Goal: Task Accomplishment & Management: Manage account settings

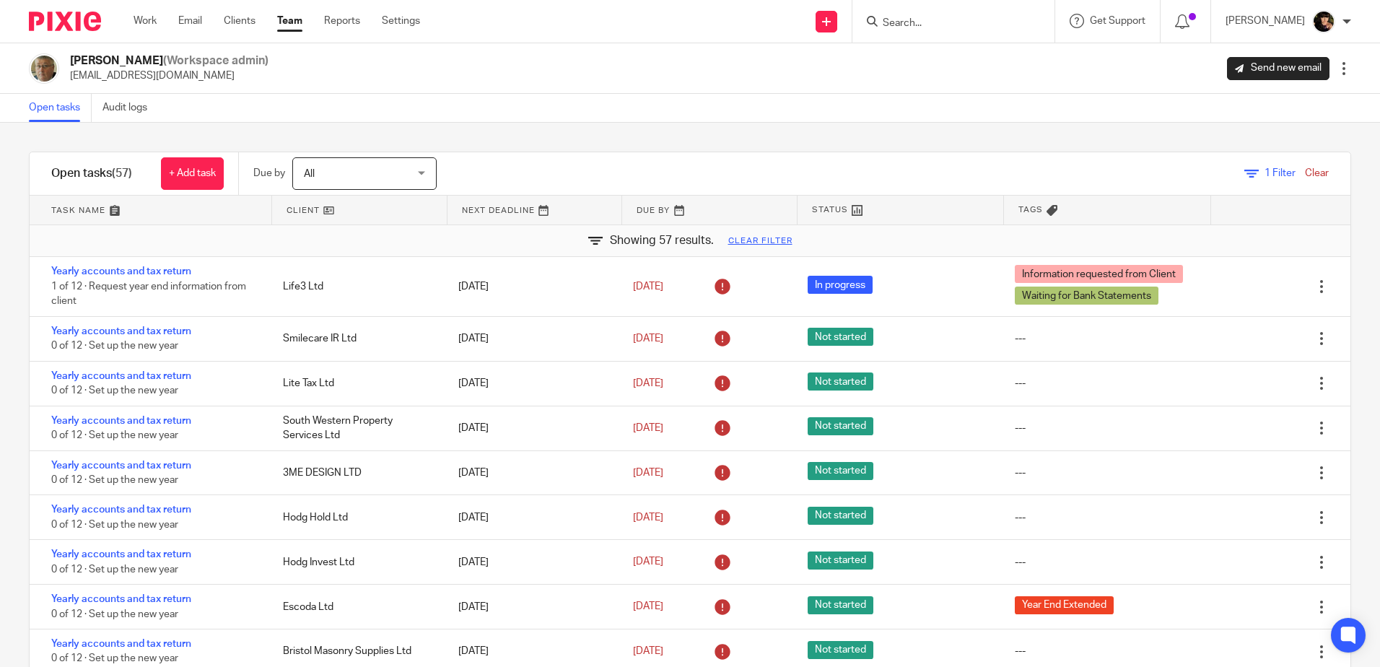
click at [966, 14] on form at bounding box center [958, 21] width 154 height 18
click at [949, 22] on input "Search" at bounding box center [946, 23] width 130 height 13
type input "the rul"
click at [969, 66] on link at bounding box center [967, 56] width 179 height 22
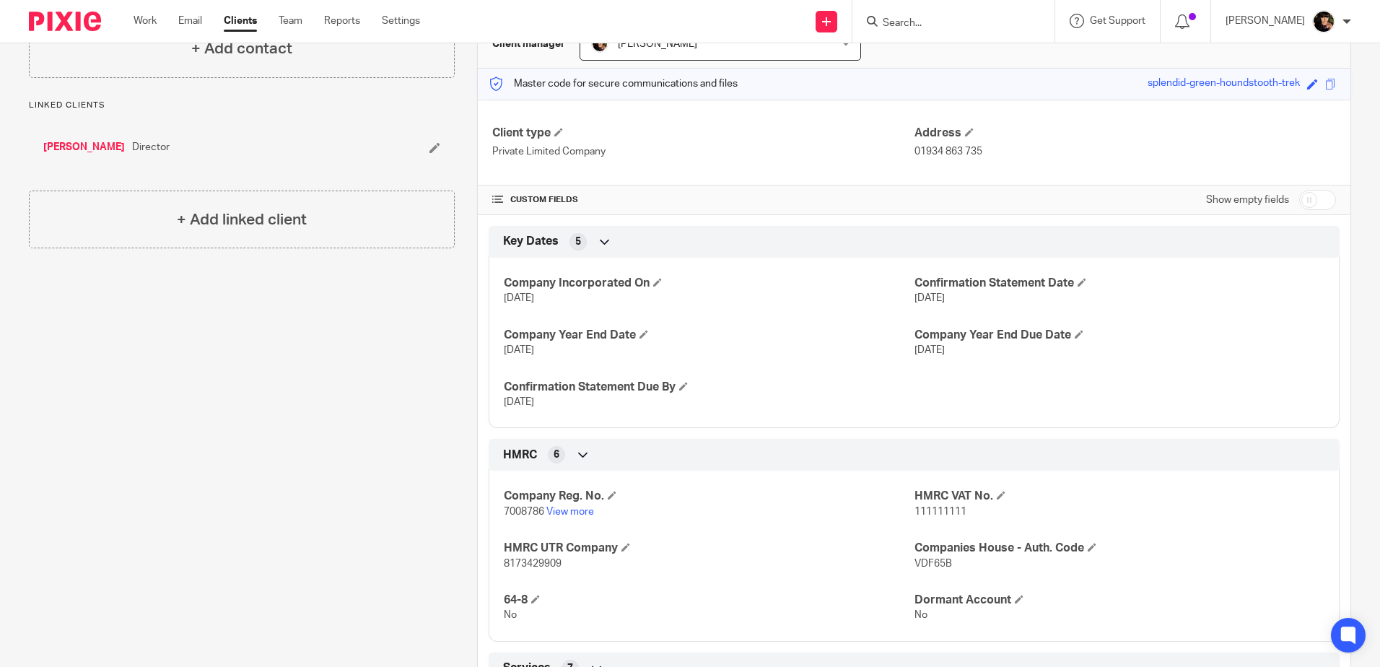
scroll to position [159, 0]
drag, startPoint x: 948, startPoint y: 562, endPoint x: 907, endPoint y: 567, distance: 41.4
click at [915, 567] on p "VDF65B" at bounding box center [1120, 564] width 410 height 14
copy span "VDF65B"
click at [917, 16] on form at bounding box center [958, 21] width 154 height 18
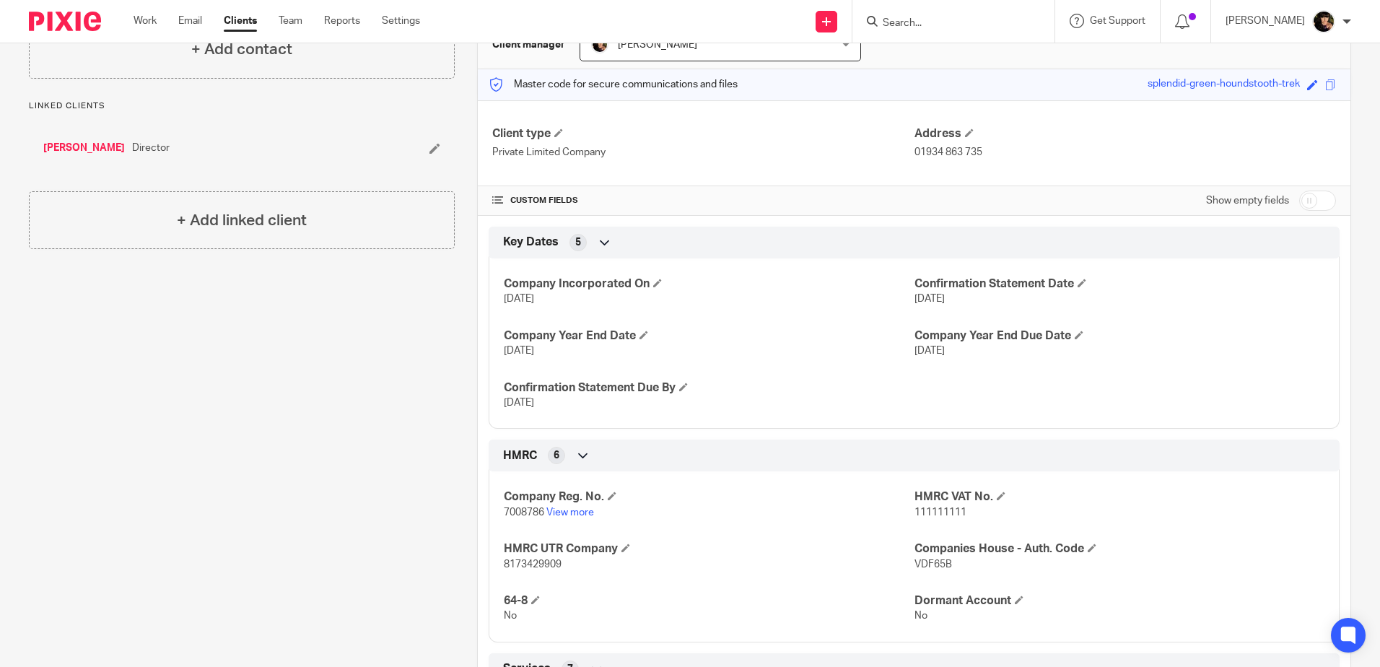
click at [915, 28] on input "Search" at bounding box center [946, 23] width 130 height 13
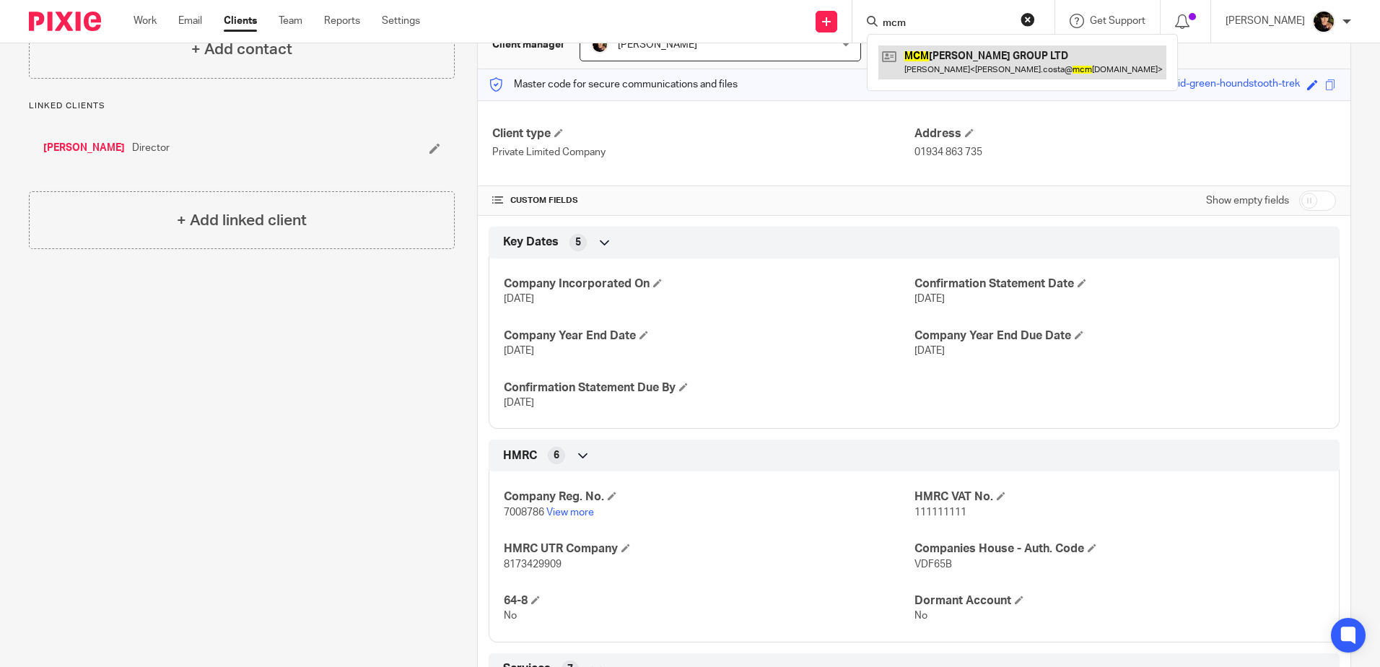
type input "mcm"
click at [956, 55] on link at bounding box center [1022, 61] width 288 height 33
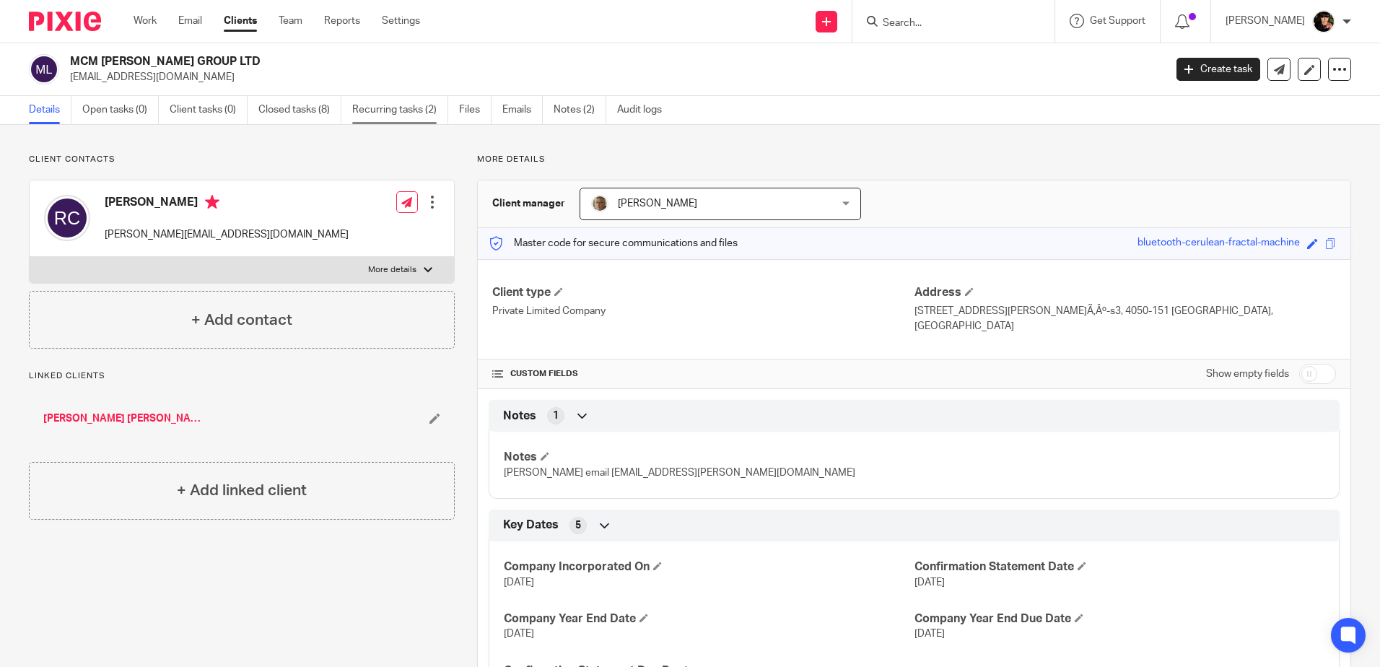
click at [389, 102] on link "Recurring tasks (2)" at bounding box center [400, 110] width 96 height 28
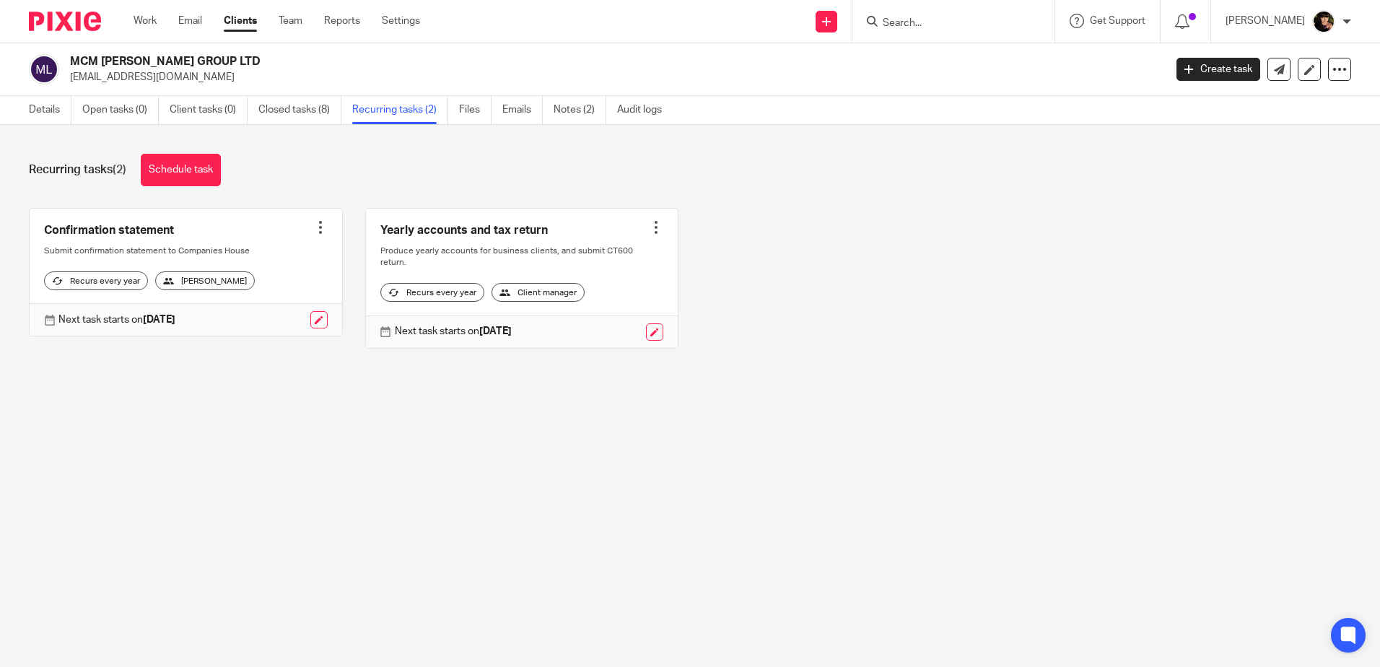
click at [649, 225] on div at bounding box center [656, 227] width 14 height 14
click at [718, 247] on div "Confirmation statement Create task Clone template Recalculate schedule Cancel s…" at bounding box center [678, 289] width 1345 height 162
click at [48, 110] on link "Details" at bounding box center [50, 110] width 43 height 28
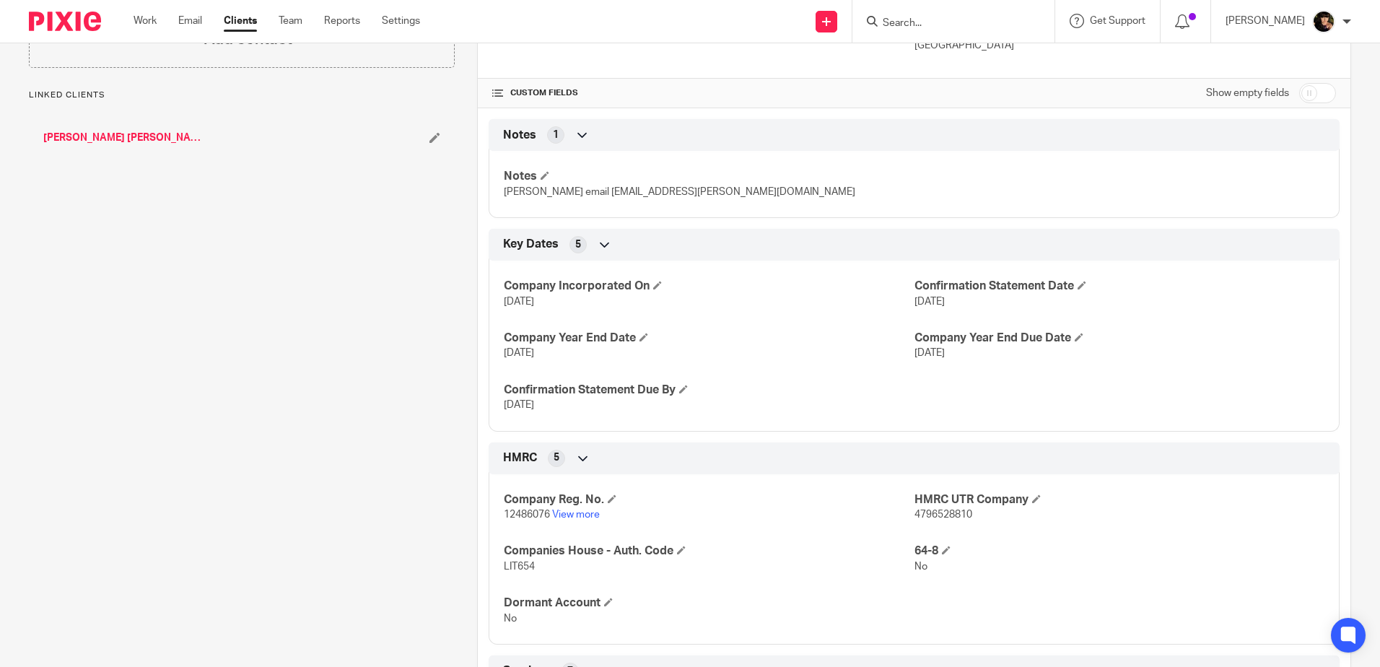
scroll to position [289, 0]
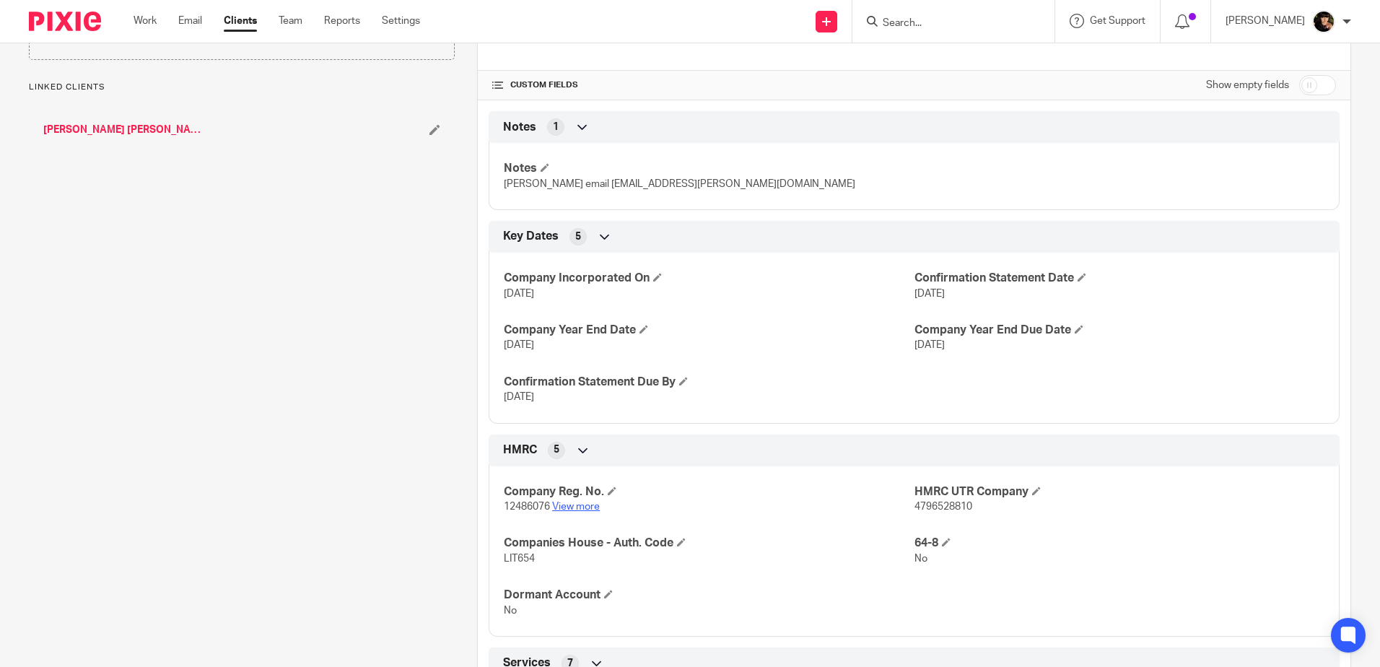
click at [579, 502] on link "View more" at bounding box center [576, 507] width 48 height 10
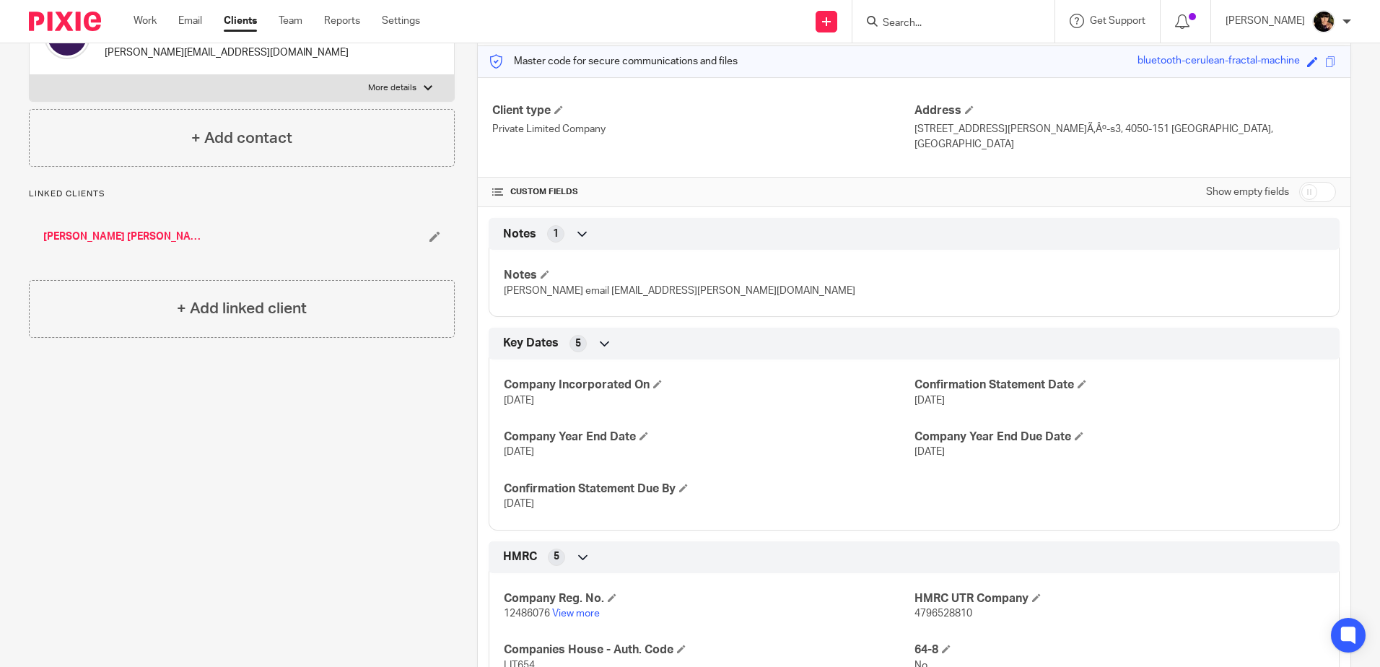
scroll to position [0, 0]
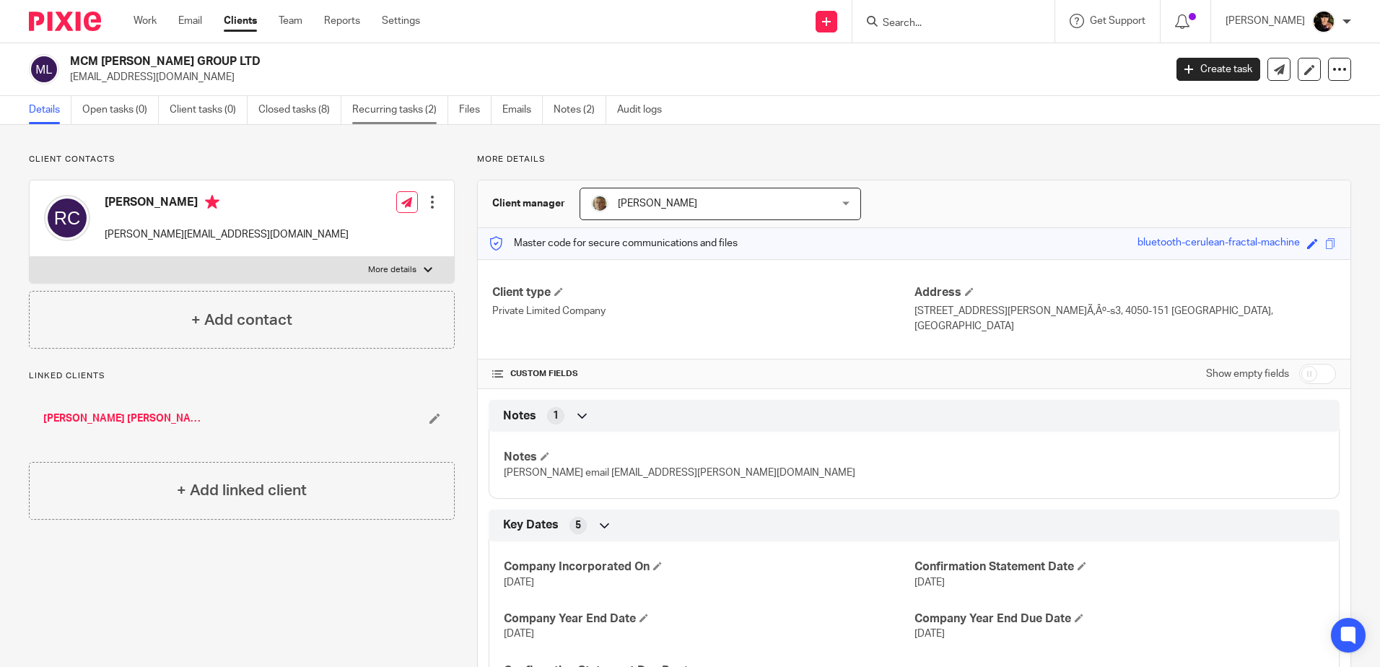
click at [382, 118] on link "Recurring tasks (2)" at bounding box center [400, 110] width 96 height 28
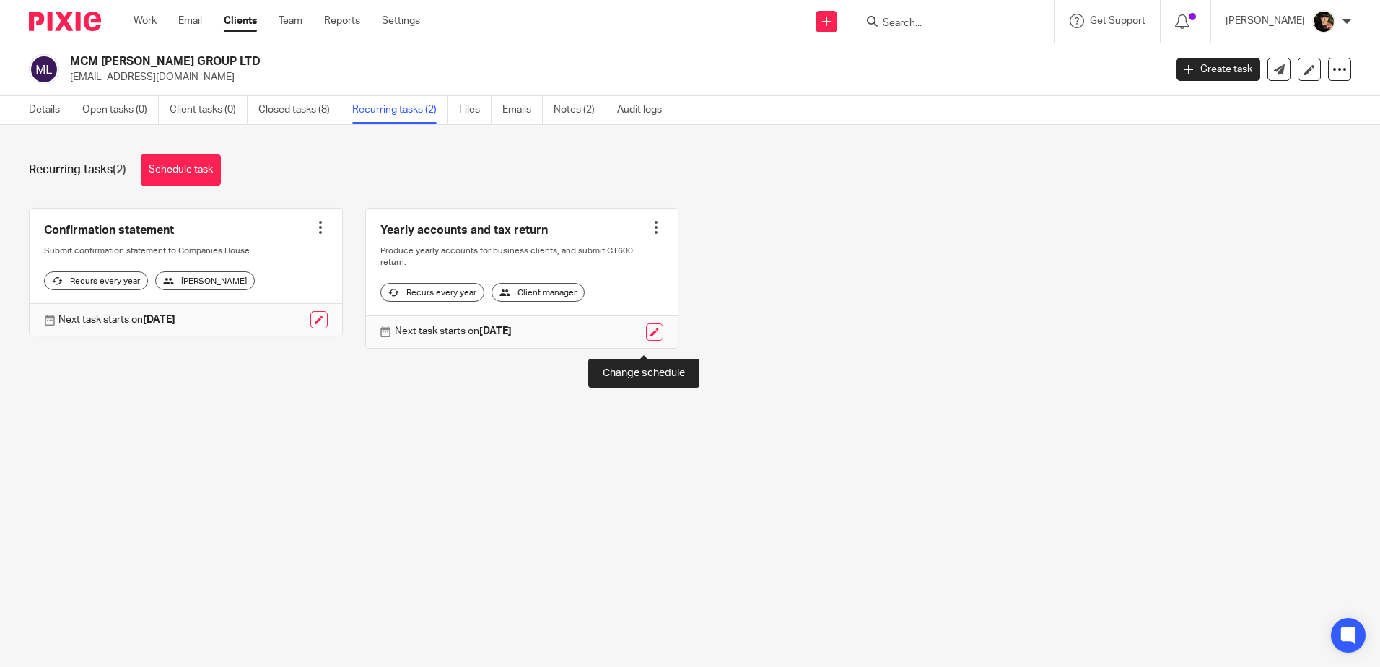
click at [646, 341] on link at bounding box center [654, 331] width 17 height 17
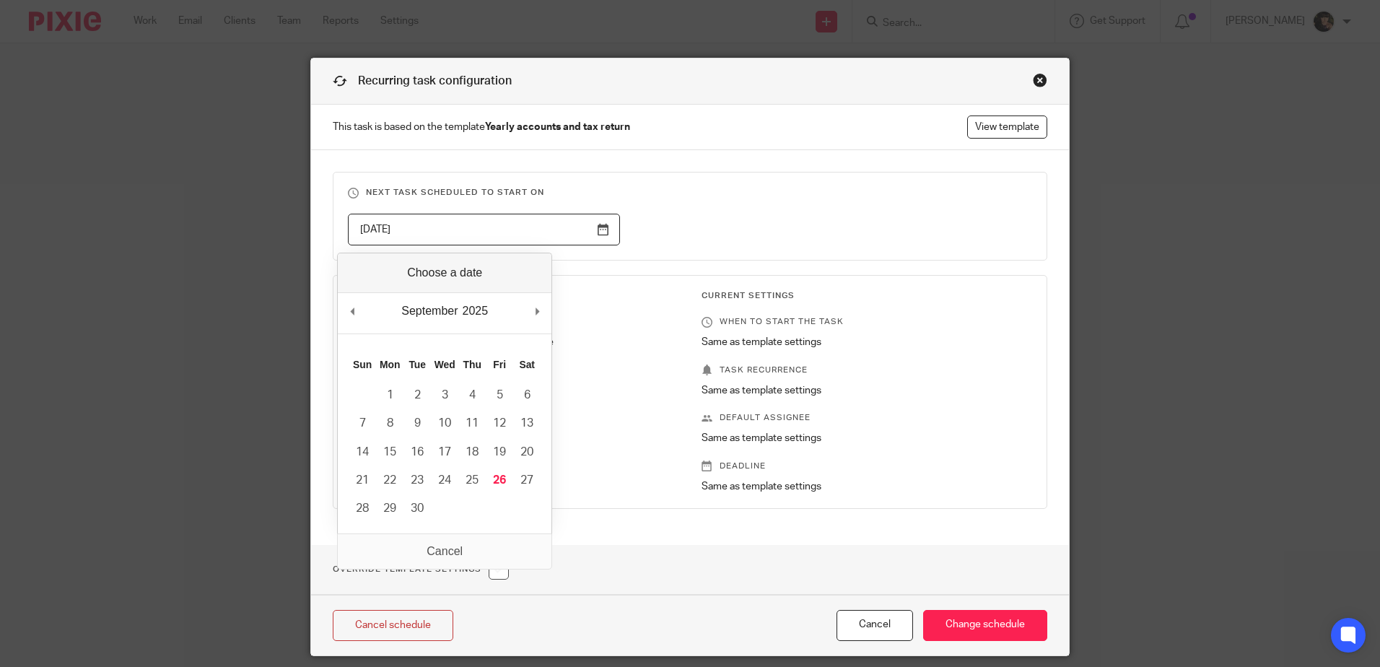
click at [593, 229] on input "2026-01-01" at bounding box center [484, 230] width 272 height 32
type input "2025-09-26"
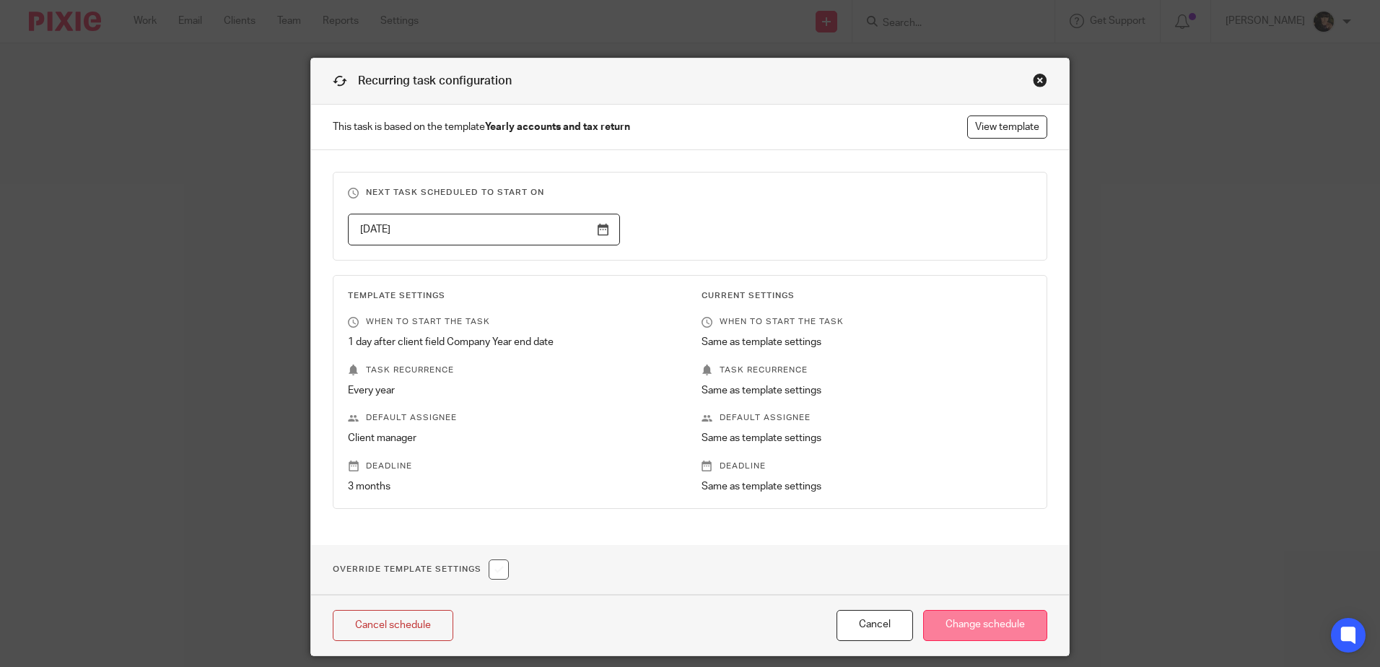
click at [995, 620] on input "Change schedule" at bounding box center [985, 625] width 124 height 31
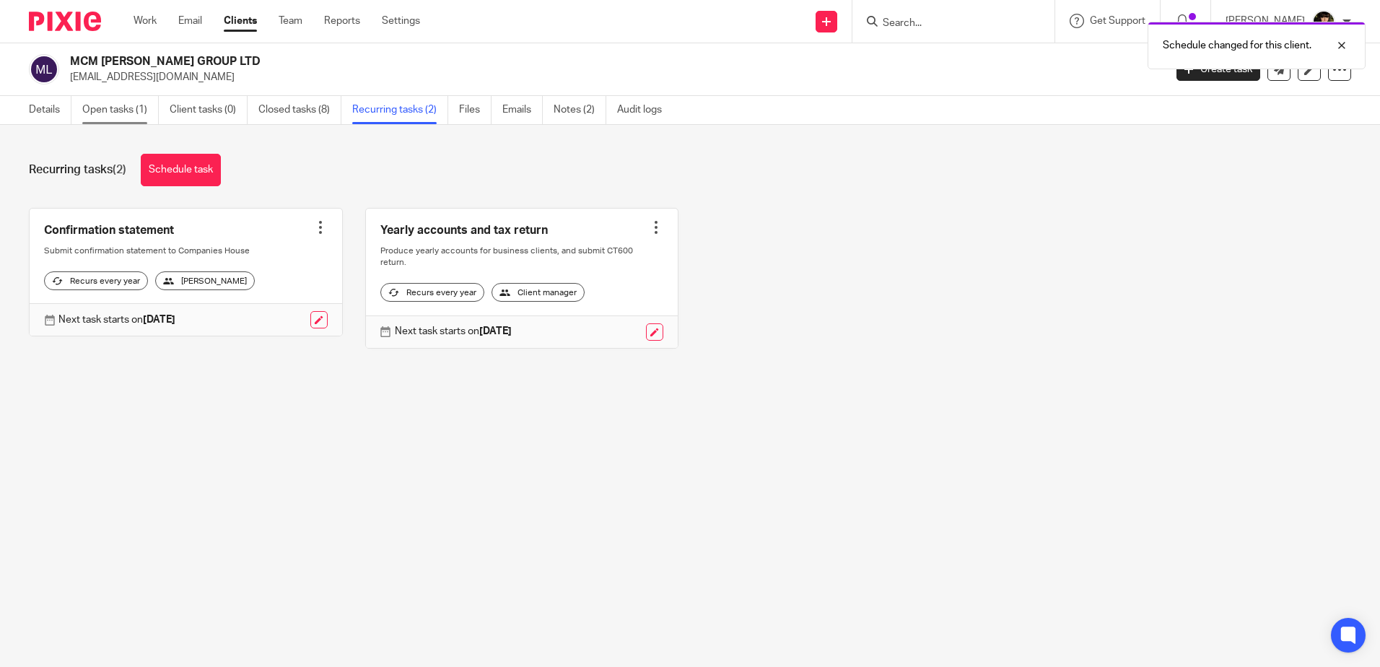
click at [136, 117] on link "Open tasks (1)" at bounding box center [120, 110] width 77 height 28
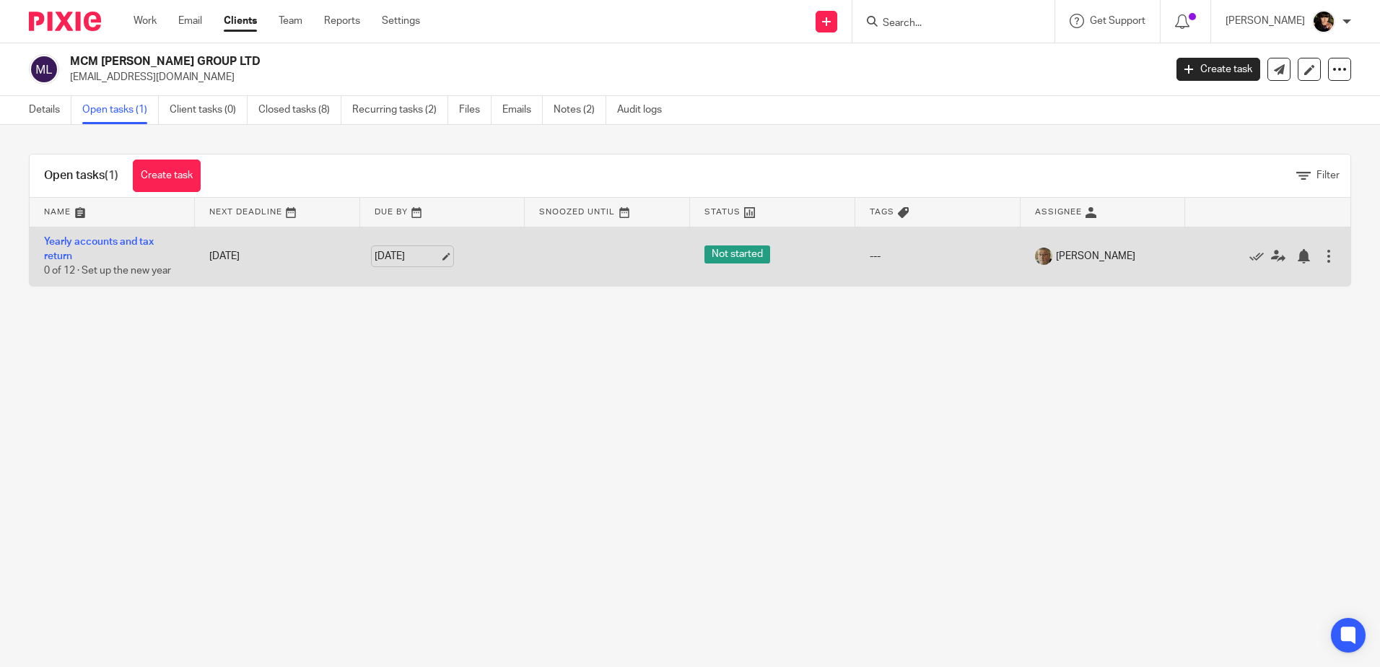
click at [440, 257] on link "[DATE]" at bounding box center [407, 256] width 65 height 15
click at [64, 239] on link "Yearly accounts and tax return" at bounding box center [99, 249] width 110 height 25
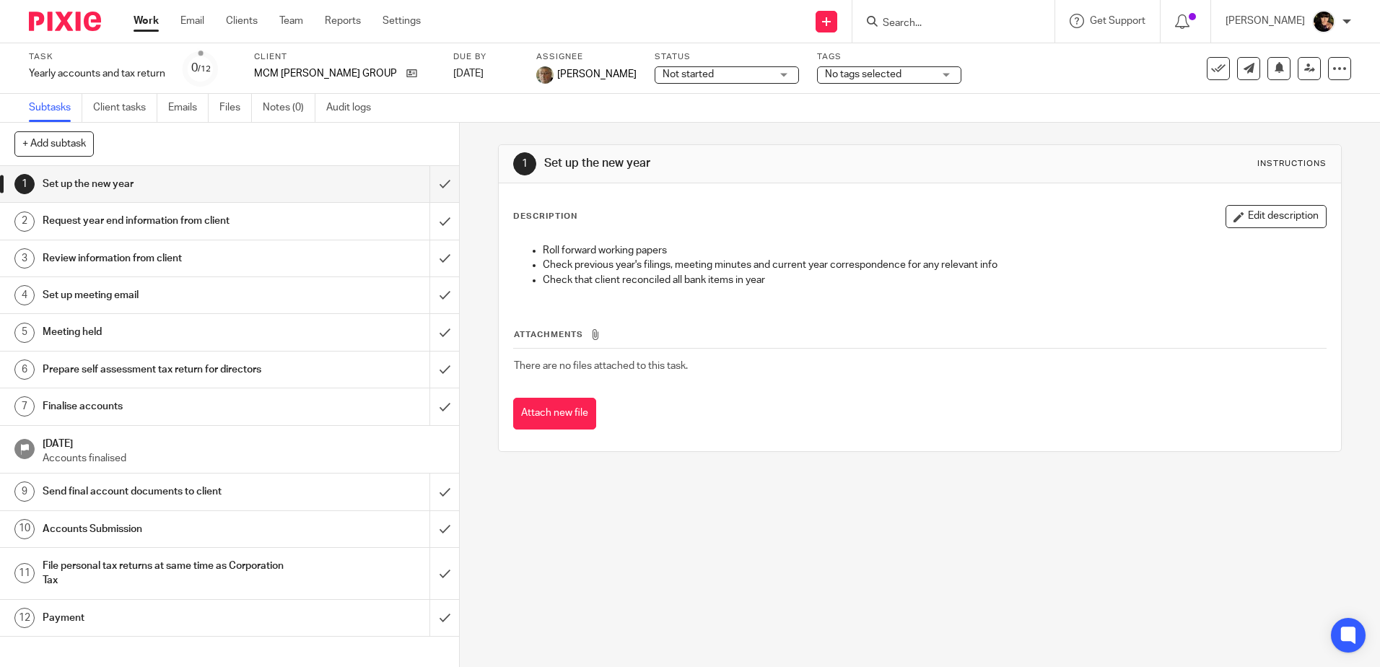
click at [825, 73] on span "No tags selected" at bounding box center [863, 74] width 77 height 10
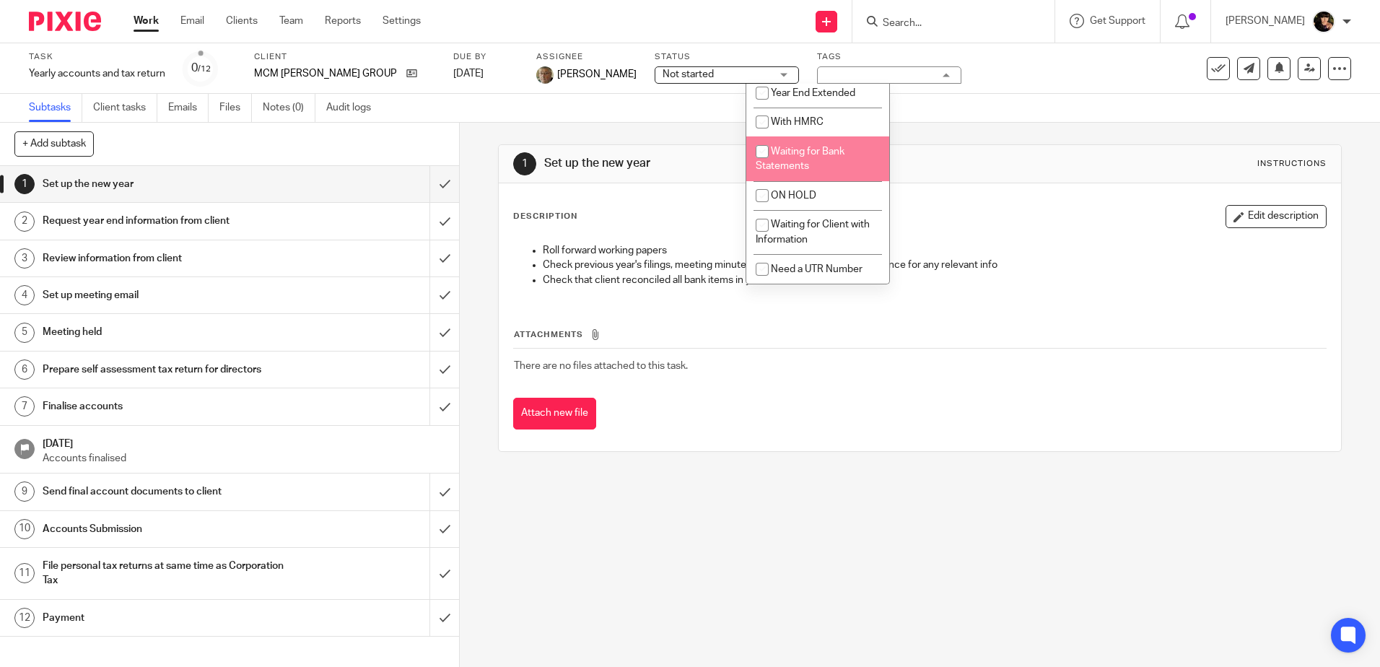
scroll to position [491, 0]
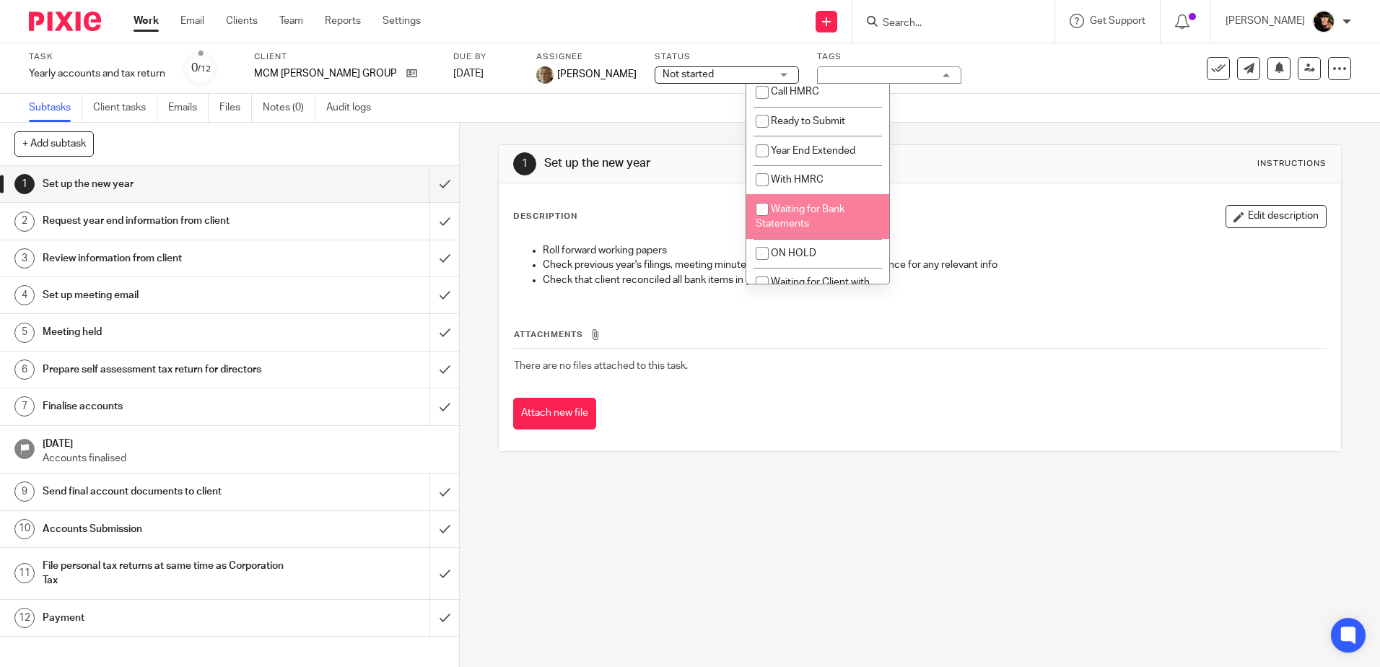
click at [798, 156] on span "Year End Extended" at bounding box center [813, 151] width 84 height 10
checkbox input "true"
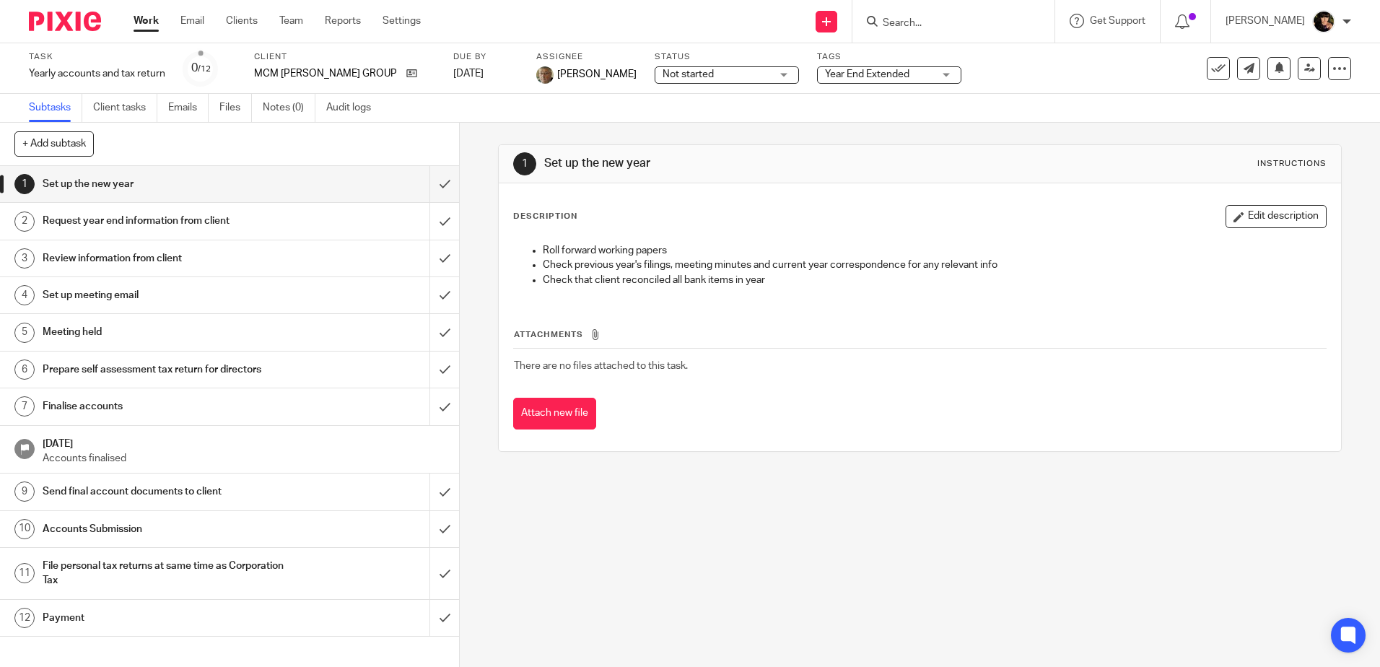
click at [962, 139] on div "1 Set up the new year Instructions Description Edit description Roll forward wo…" at bounding box center [919, 298] width 843 height 351
click at [985, 10] on div at bounding box center [953, 21] width 202 height 43
click at [967, 30] on form at bounding box center [958, 21] width 154 height 18
click at [945, 22] on input "Search" at bounding box center [946, 23] width 130 height 13
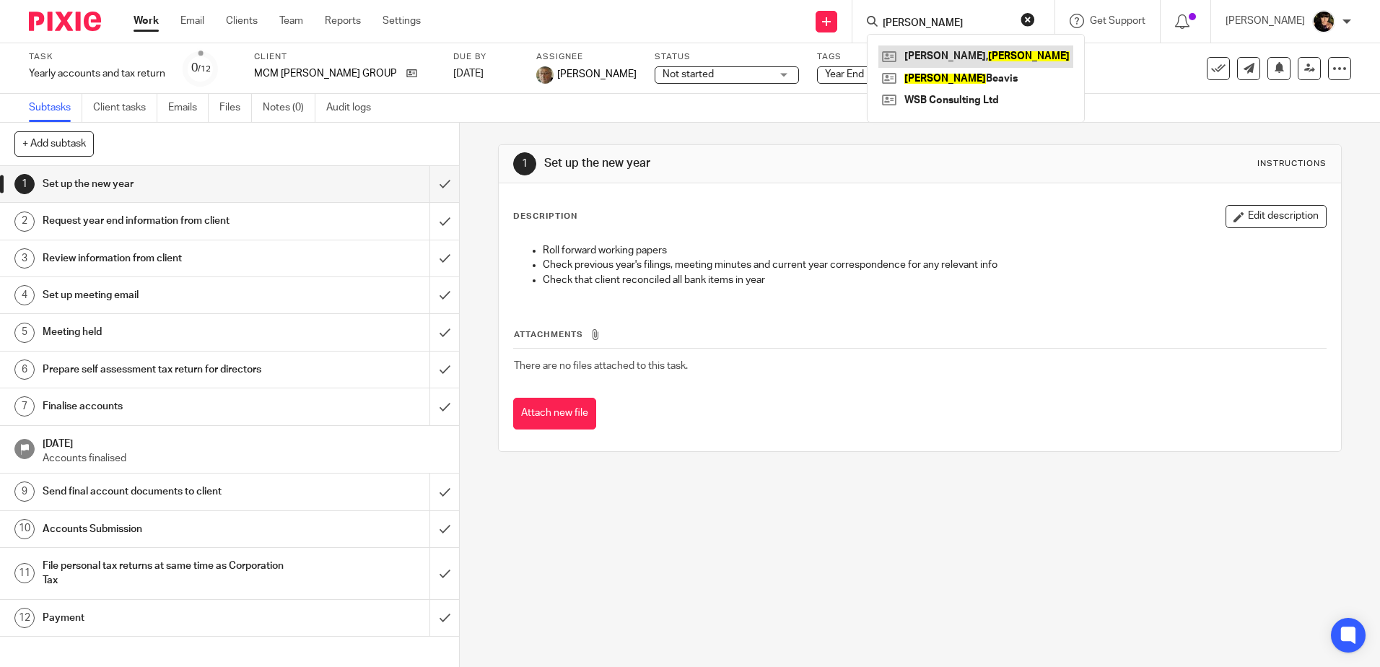
type input "darren"
click at [977, 65] on link at bounding box center [975, 56] width 195 height 22
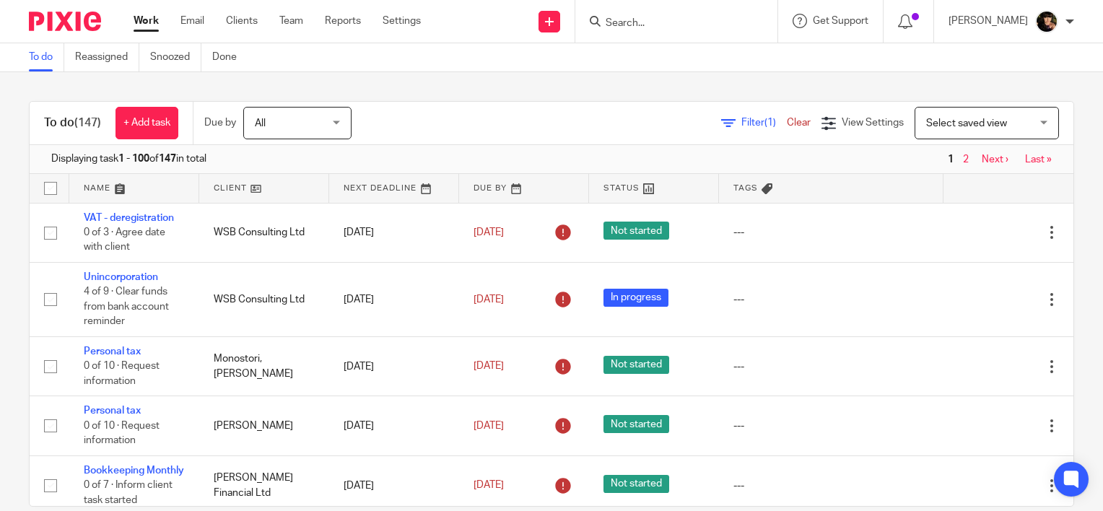
drag, startPoint x: 0, startPoint y: 0, endPoint x: 660, endPoint y: 20, distance: 660.1
click at [660, 20] on input "Search" at bounding box center [669, 23] width 130 height 13
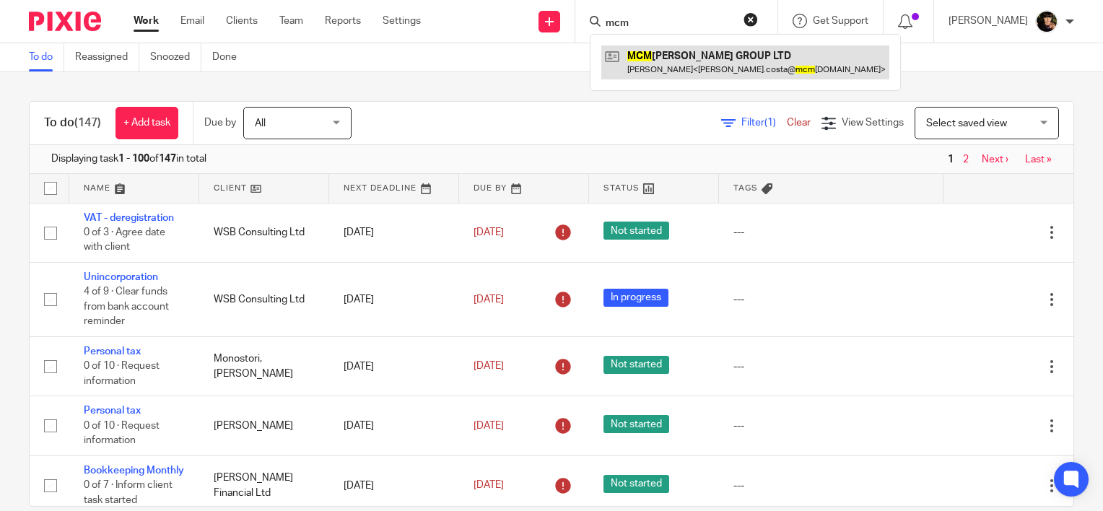
type input "mcm"
click at [668, 58] on link at bounding box center [745, 61] width 288 height 33
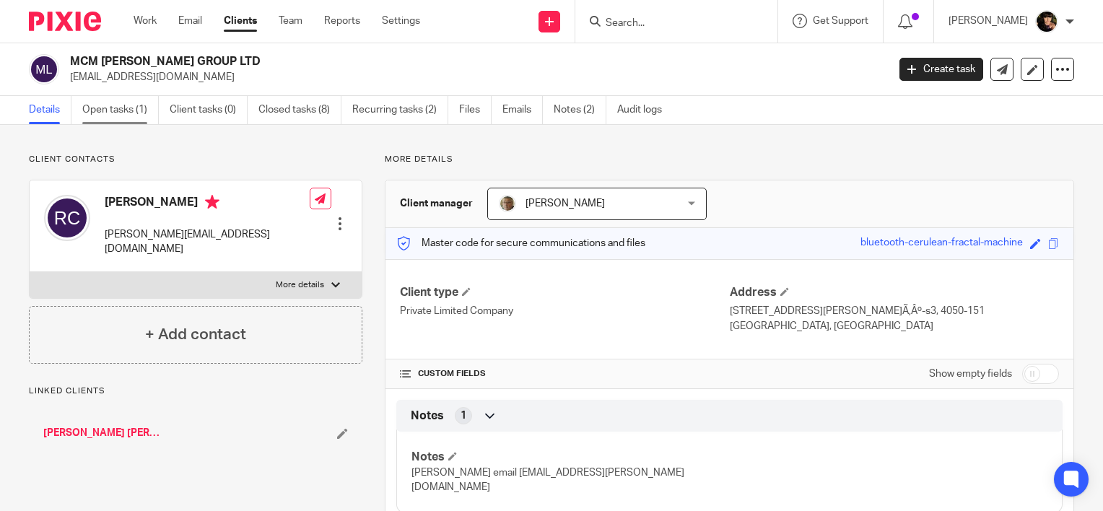
click at [118, 113] on link "Open tasks (1)" at bounding box center [120, 110] width 77 height 28
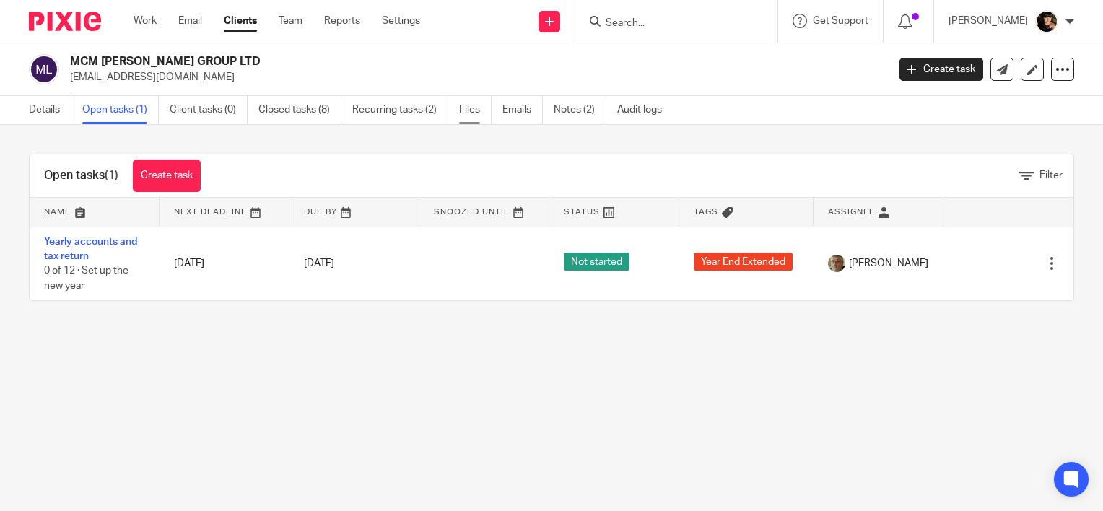
click at [459, 107] on link "Files" at bounding box center [475, 110] width 32 height 28
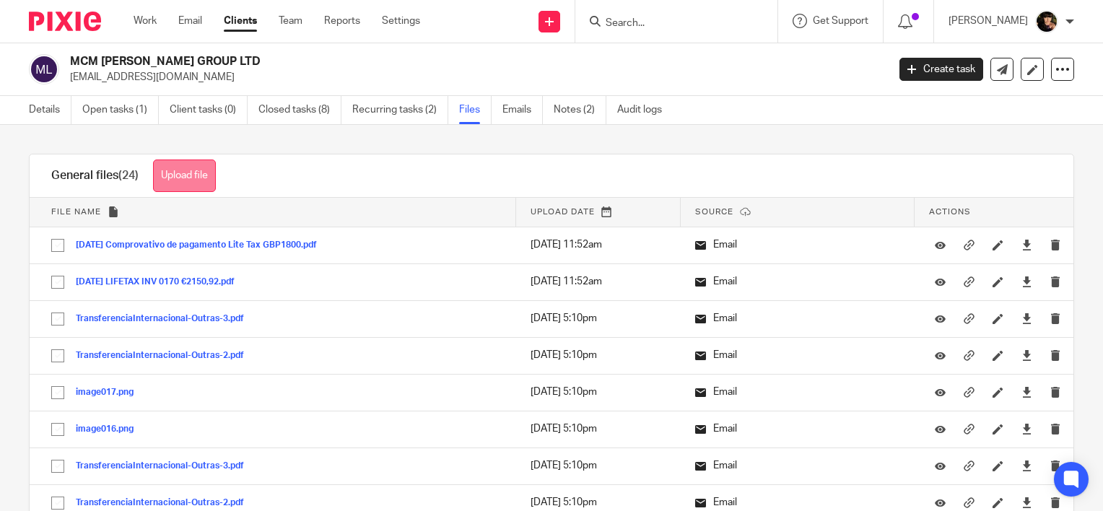
click at [209, 178] on button "Upload file" at bounding box center [184, 176] width 63 height 32
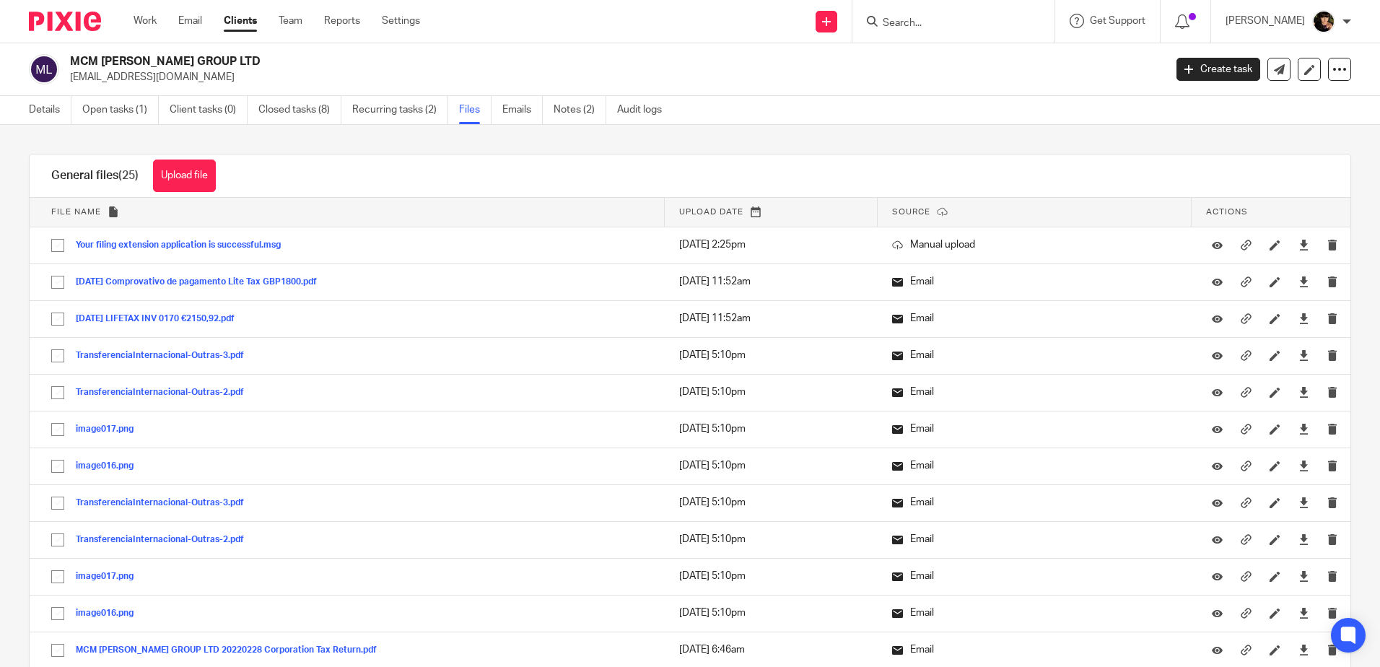
click at [542, 25] on input "Search" at bounding box center [946, 23] width 130 height 13
type input "the oak"
click at [542, 77] on link at bounding box center [967, 79] width 179 height 22
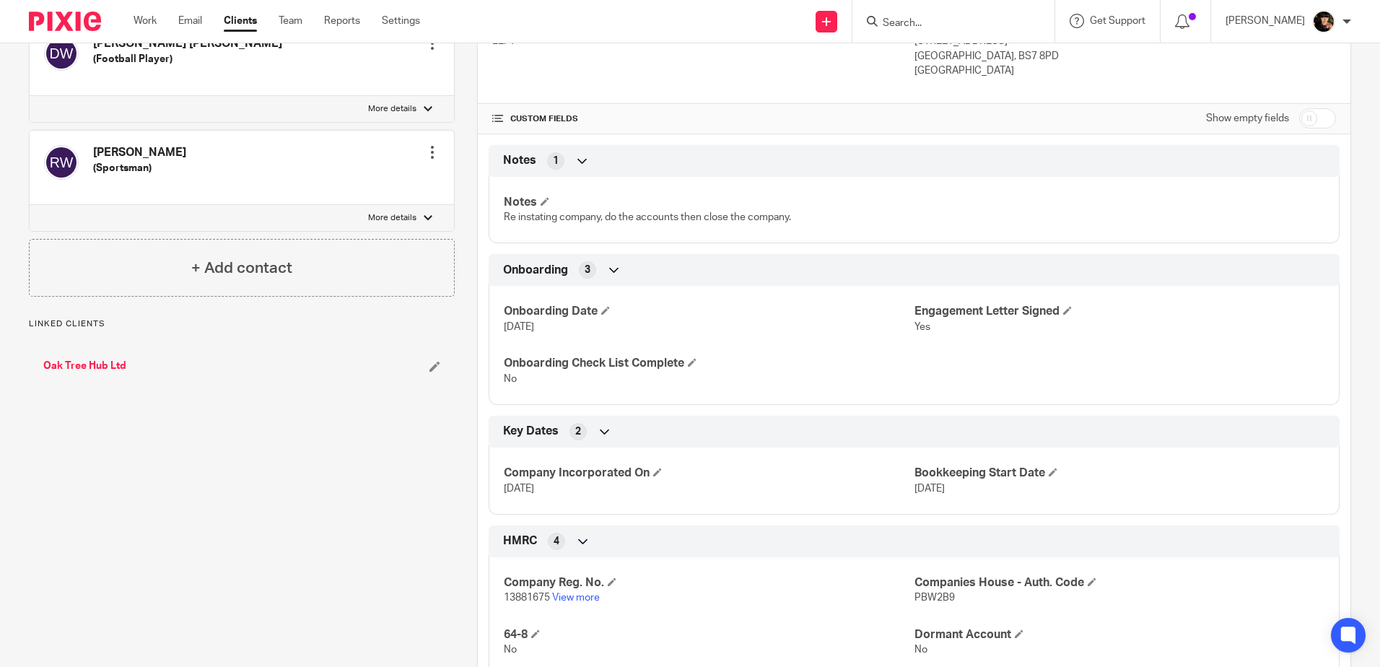
scroll to position [361, 0]
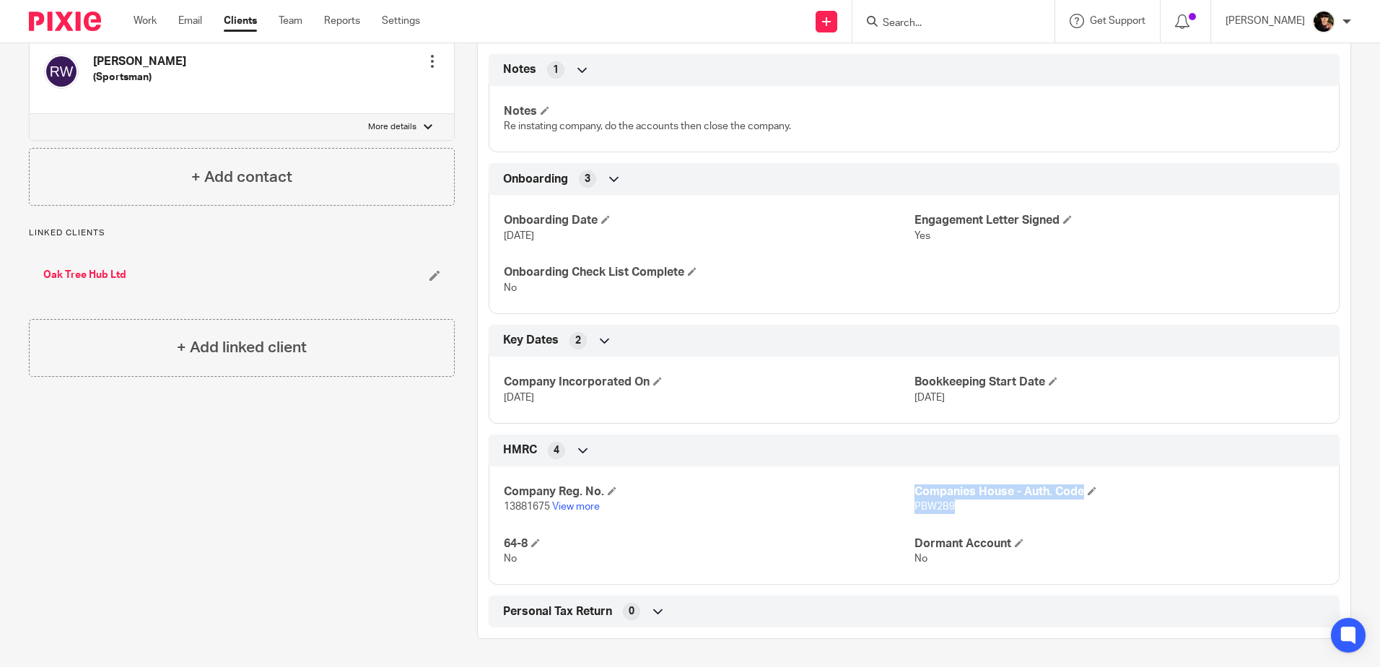
drag, startPoint x: 951, startPoint y: 503, endPoint x: 905, endPoint y: 507, distance: 46.4
click at [905, 507] on div "Company Reg. No. 13881675 View more Companies House - [GEOGRAPHIC_DATA]. Code P…" at bounding box center [914, 520] width 851 height 130
copy div "Companies House - Auth. Code PBW2B9"
click at [862, 538] on h4 "64-8" at bounding box center [709, 543] width 410 height 15
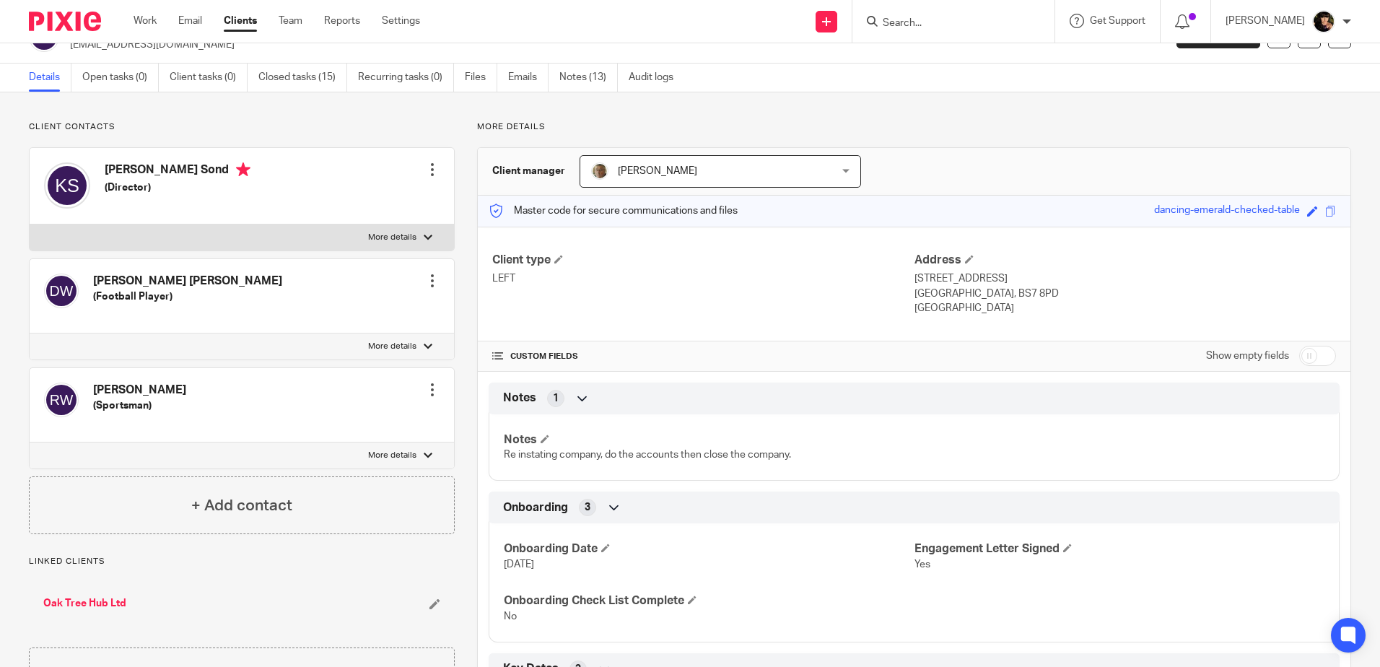
scroll to position [0, 0]
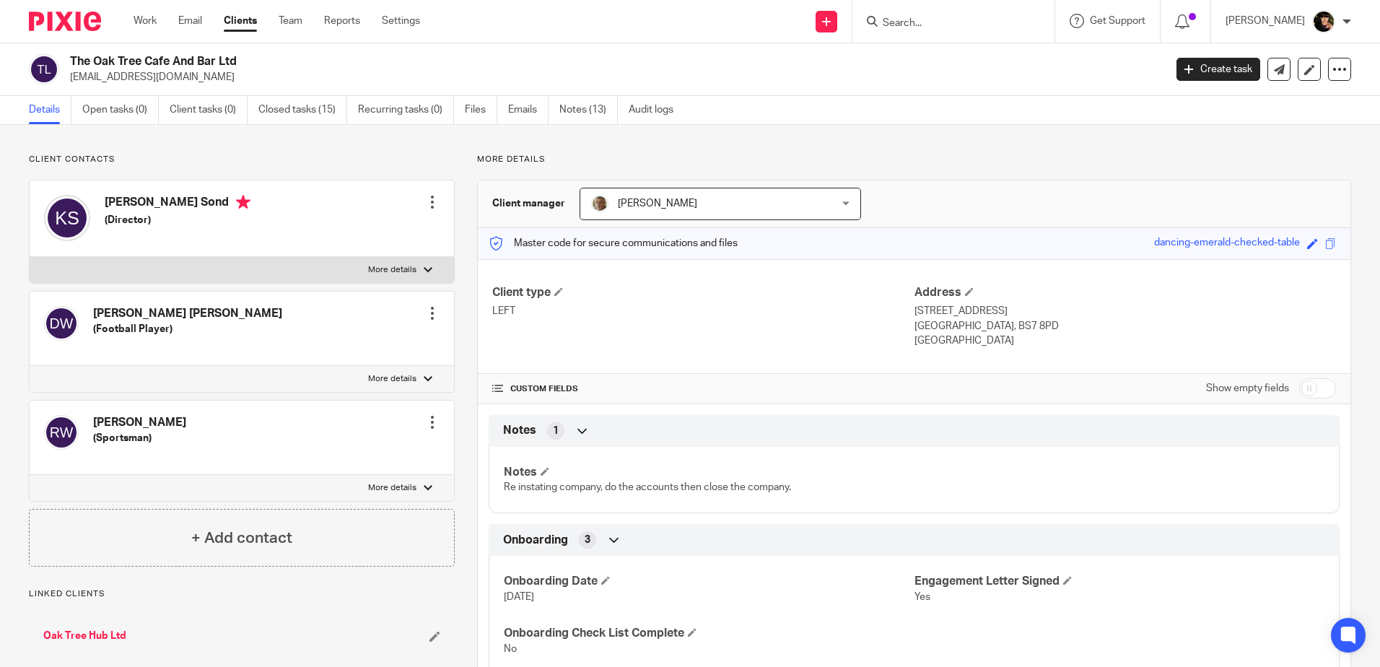
click at [967, 18] on input "Search" at bounding box center [946, 23] width 130 height 13
type input "oak"
click at [982, 63] on link at bounding box center [967, 56] width 179 height 22
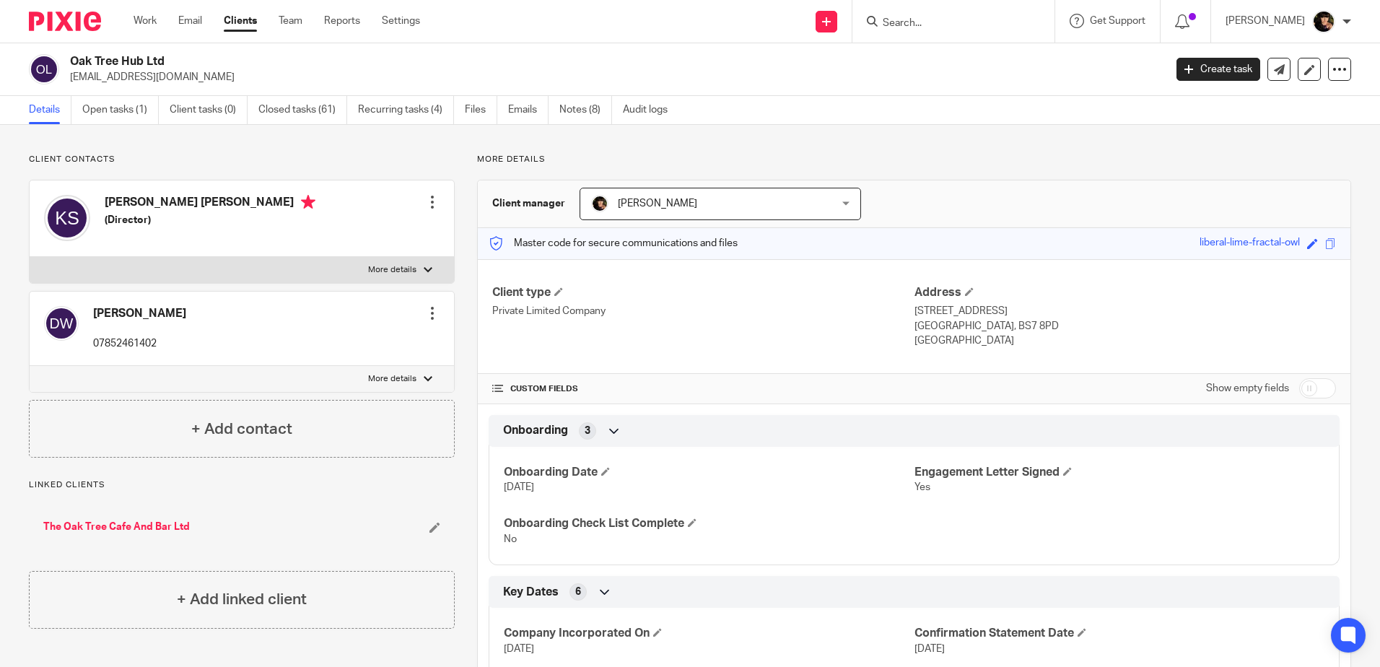
drag, startPoint x: 204, startPoint y: 82, endPoint x: 68, endPoint y: 82, distance: 136.4
click at [68, 82] on div "Oak Tree Hub Ltd [EMAIL_ADDRESS][DOMAIN_NAME]" at bounding box center [592, 69] width 1126 height 30
copy p "[EMAIL_ADDRESS][DOMAIN_NAME]"
click at [141, 8] on div "Work Email Clients Team Reports Settings Work Email Clients Team Reports Settin…" at bounding box center [280, 21] width 323 height 43
click at [143, 21] on link "Work" at bounding box center [145, 21] width 23 height 14
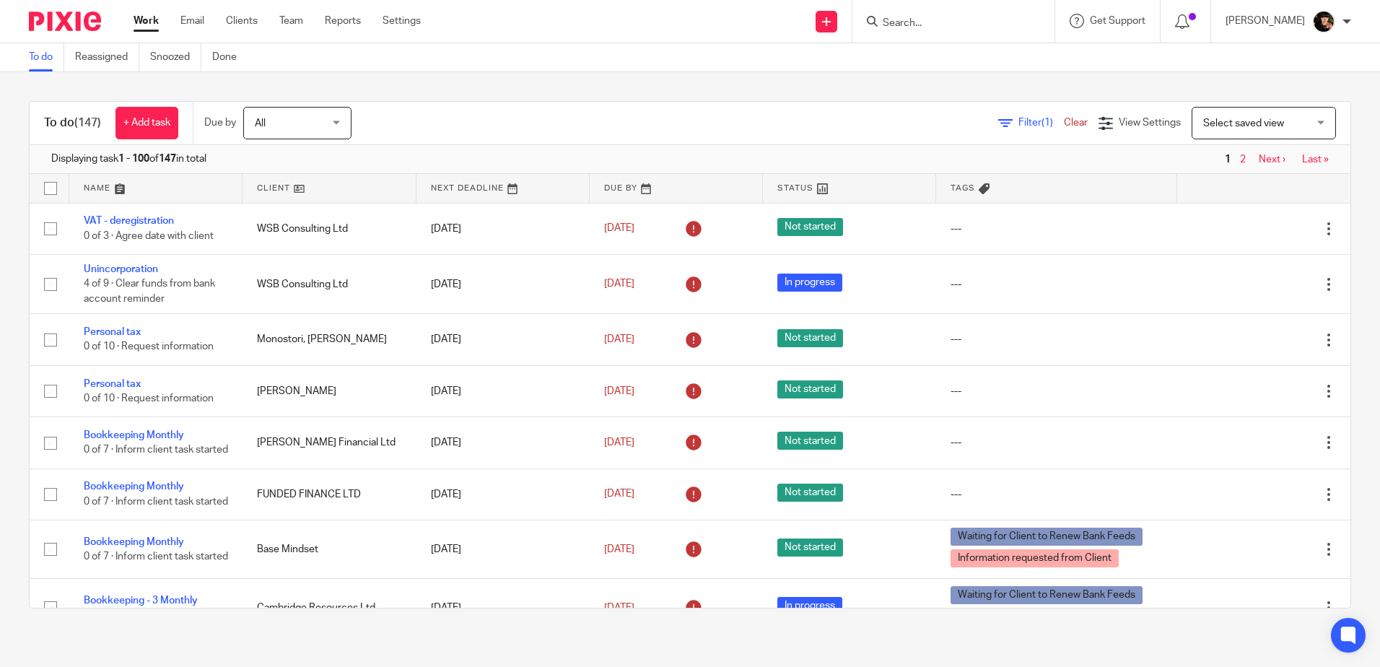
click at [1018, 125] on span "Filter (1)" at bounding box center [1040, 123] width 45 height 10
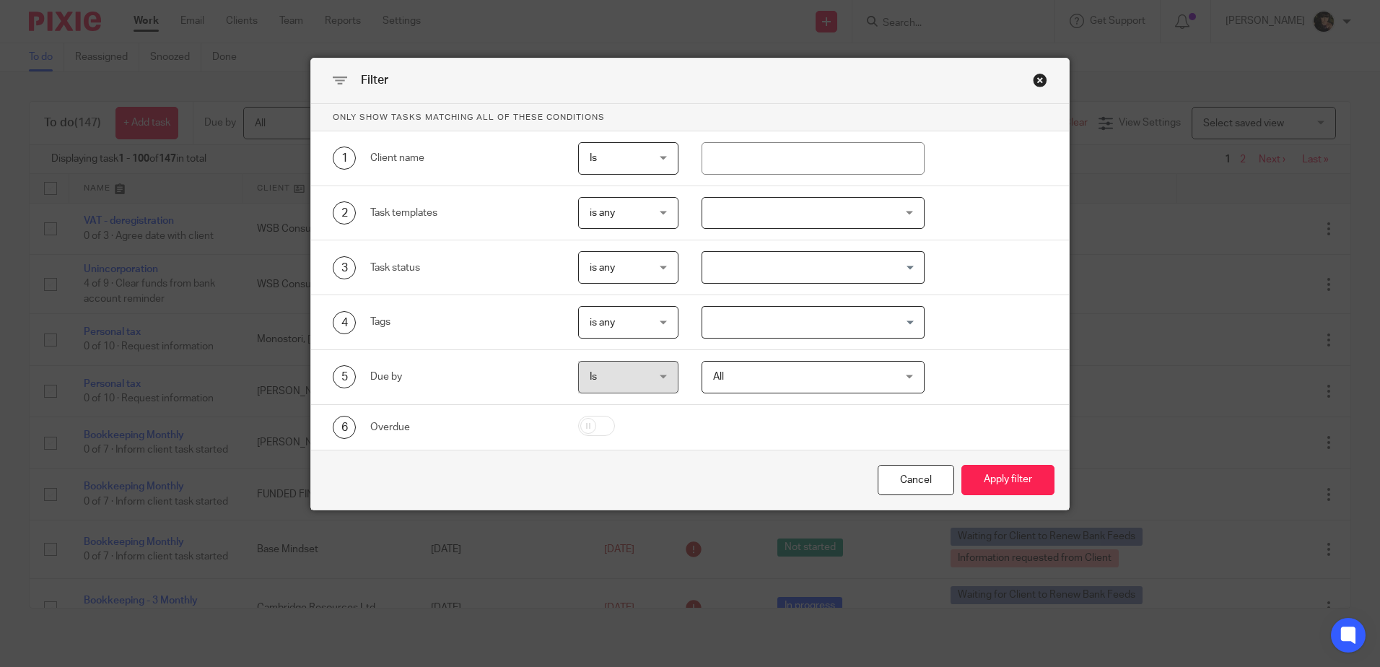
click at [875, 224] on div at bounding box center [813, 213] width 223 height 32
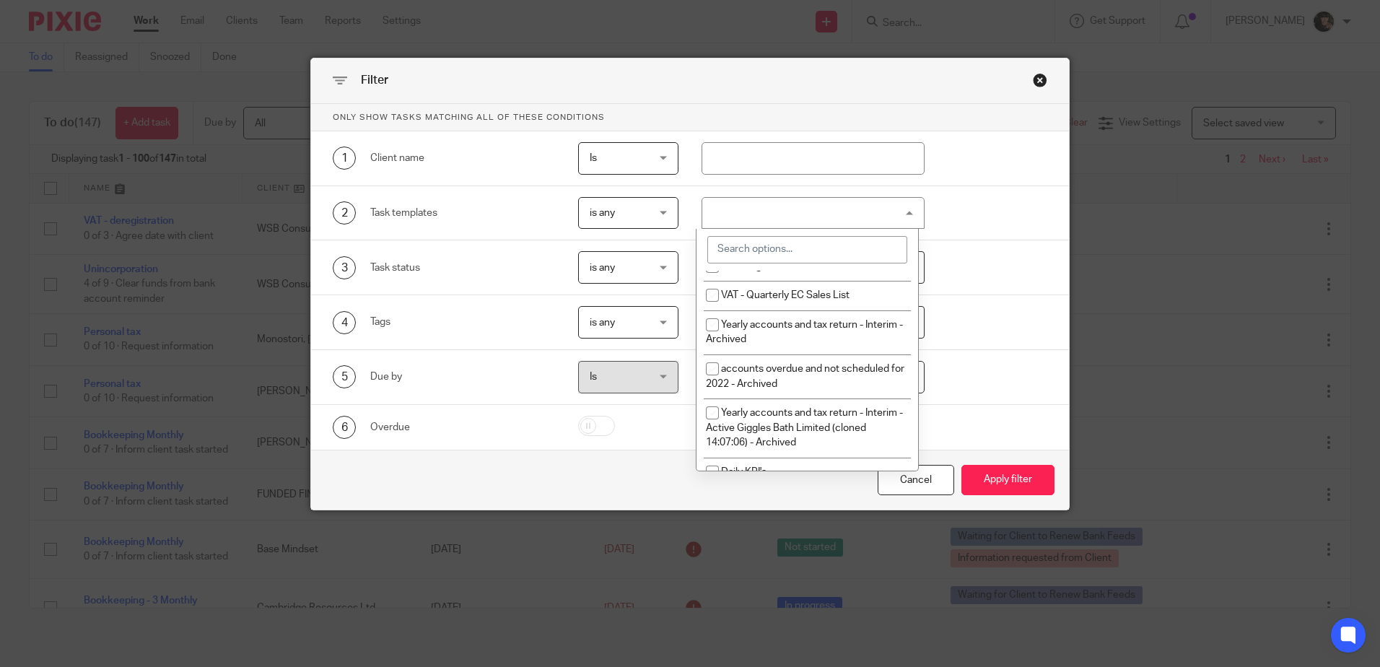
scroll to position [433, 0]
click at [720, 248] on input "search" at bounding box center [807, 249] width 200 height 27
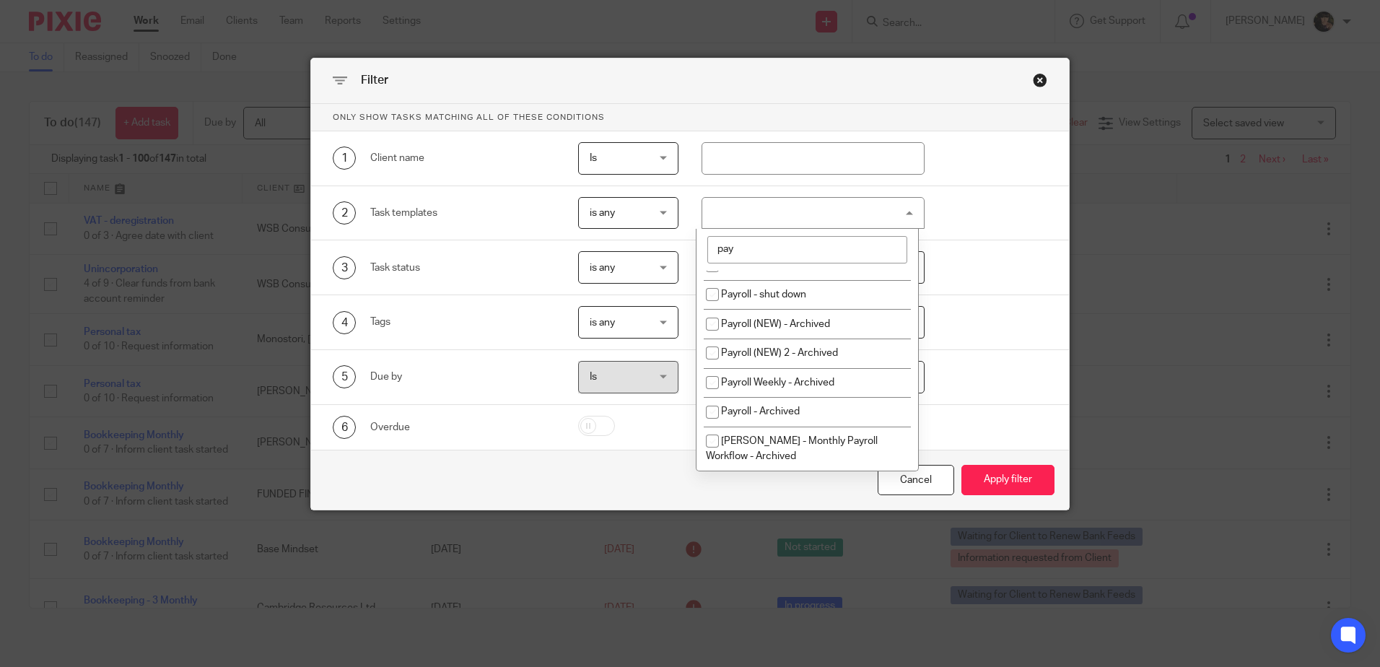
scroll to position [20, 0]
type input "payr"
click at [958, 285] on div "3 Task status is any is any is any is none is_any Loading..." at bounding box center [690, 267] width 758 height 55
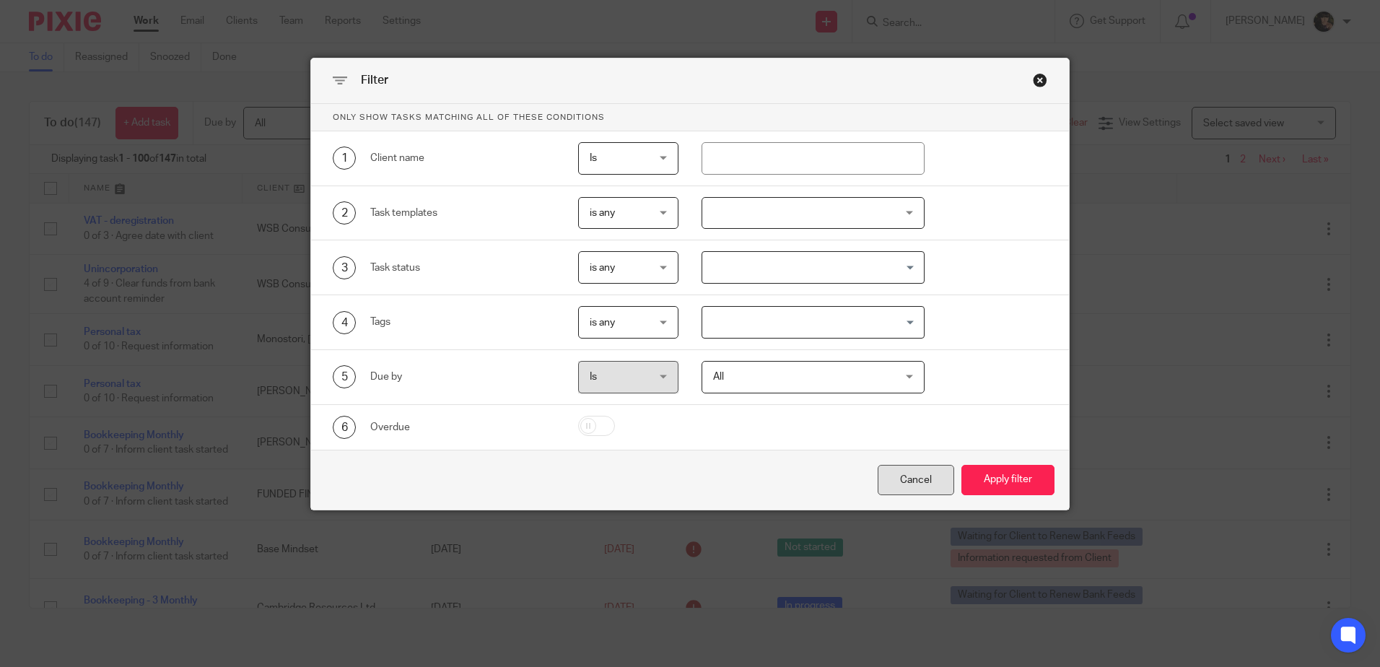
click at [911, 484] on div "Cancel" at bounding box center [916, 480] width 77 height 31
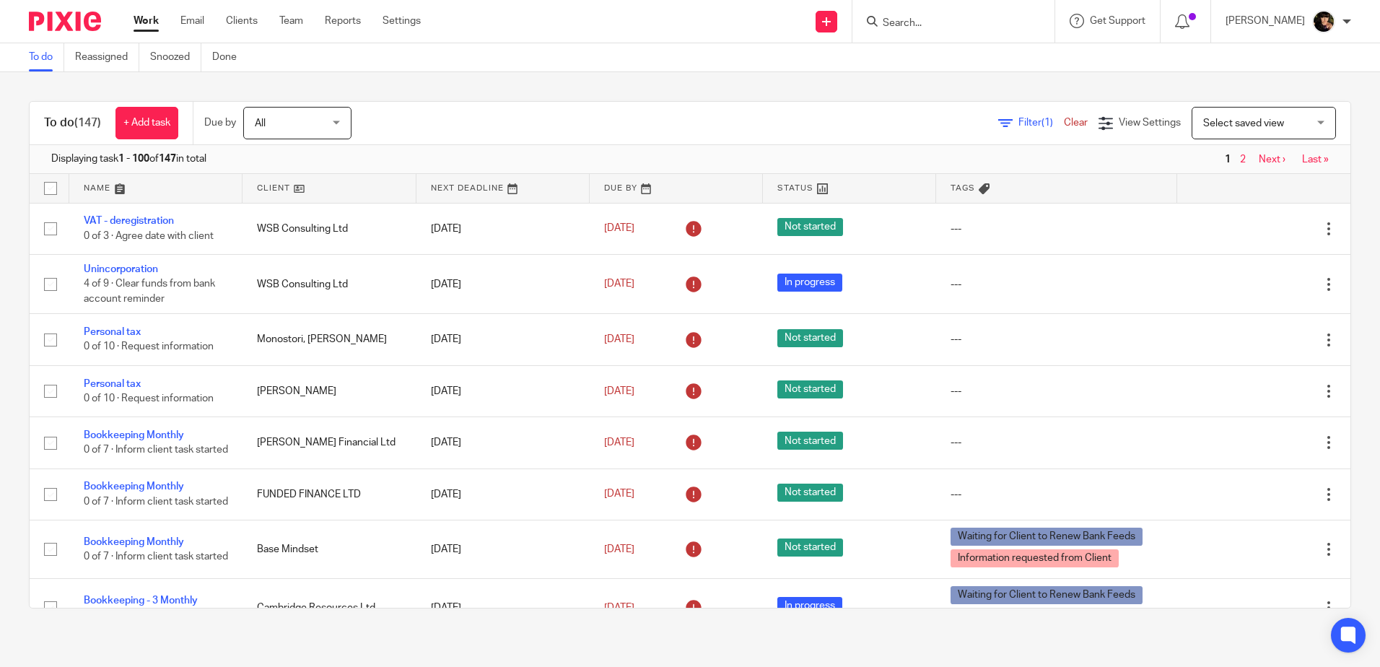
click at [398, 172] on div "Displaying task 1 - 100 of 147 in total 1 2 Next › Last »" at bounding box center [690, 159] width 1321 height 29
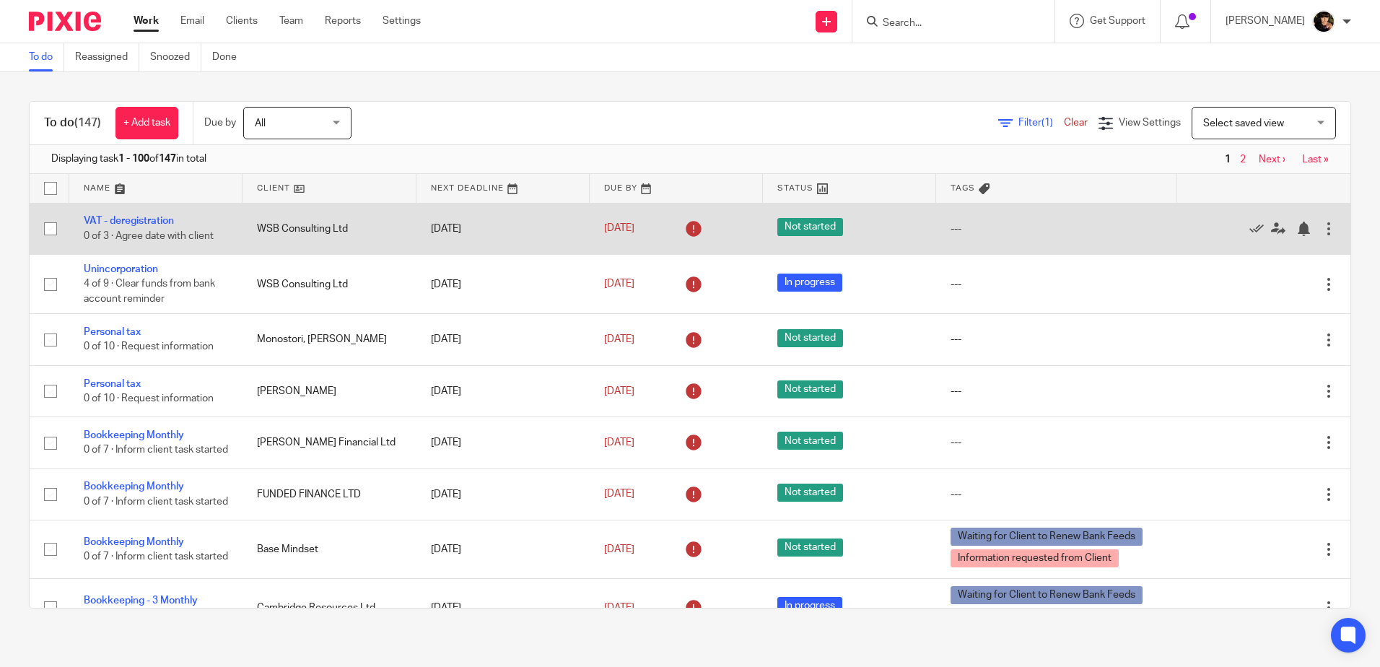
click at [364, 204] on td "WSB Consulting Ltd" at bounding box center [329, 228] width 173 height 51
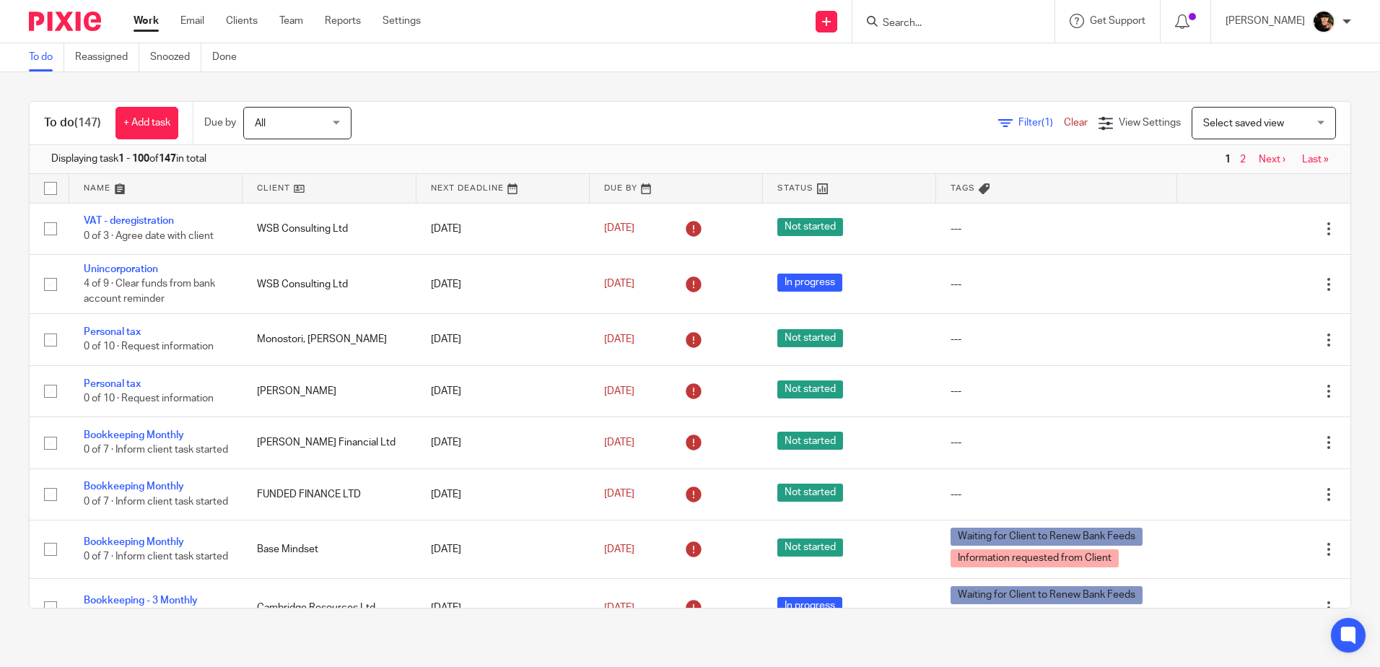
click at [367, 186] on link at bounding box center [329, 188] width 173 height 29
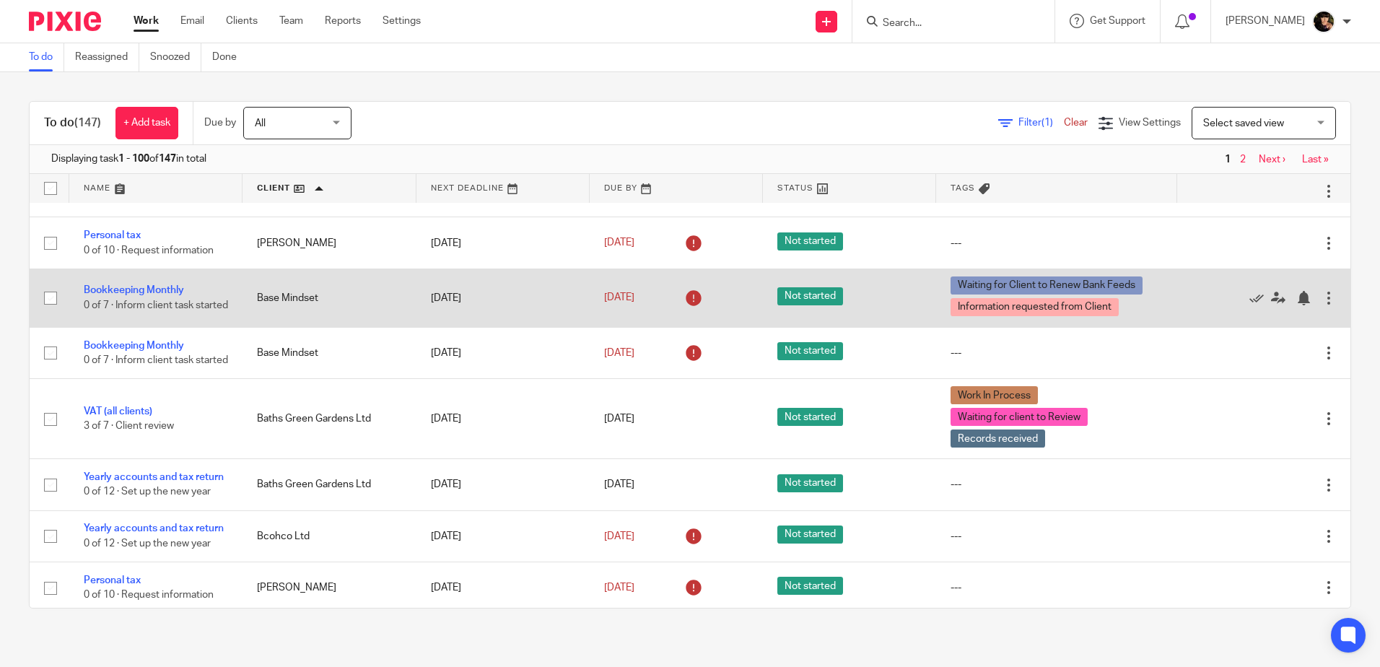
scroll to position [361, 0]
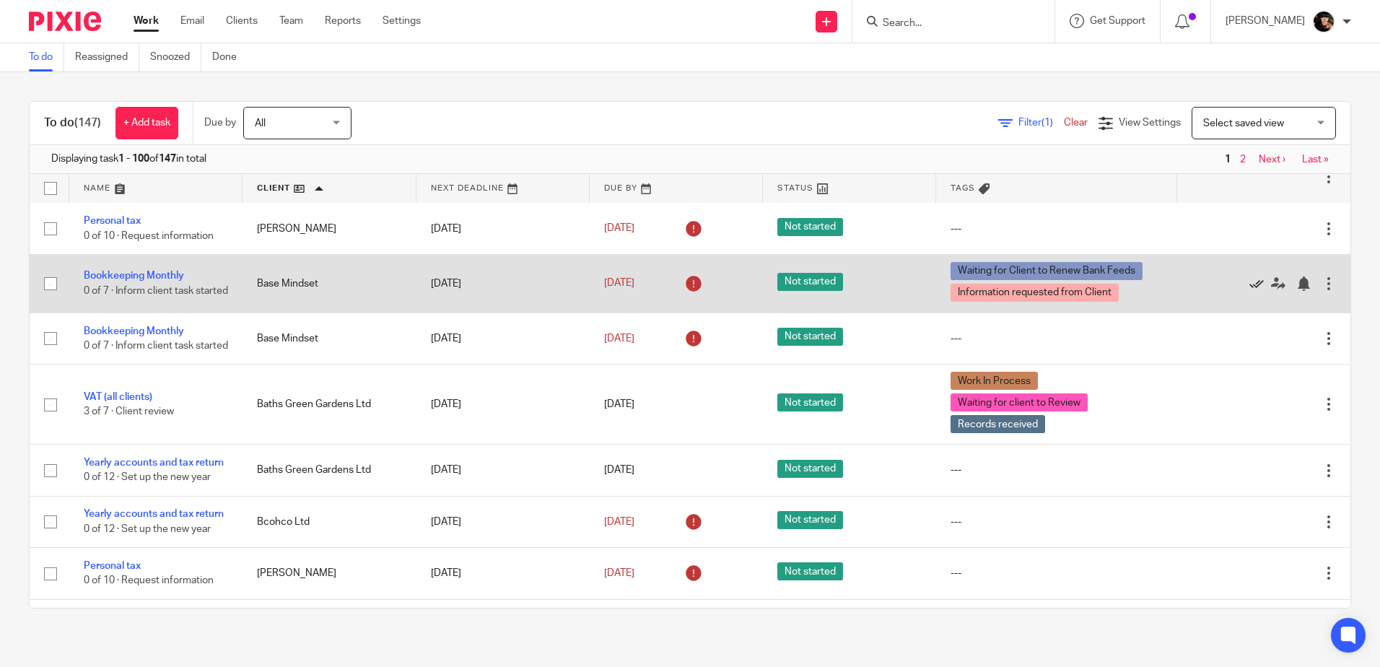
click at [1249, 291] on icon at bounding box center [1256, 283] width 14 height 14
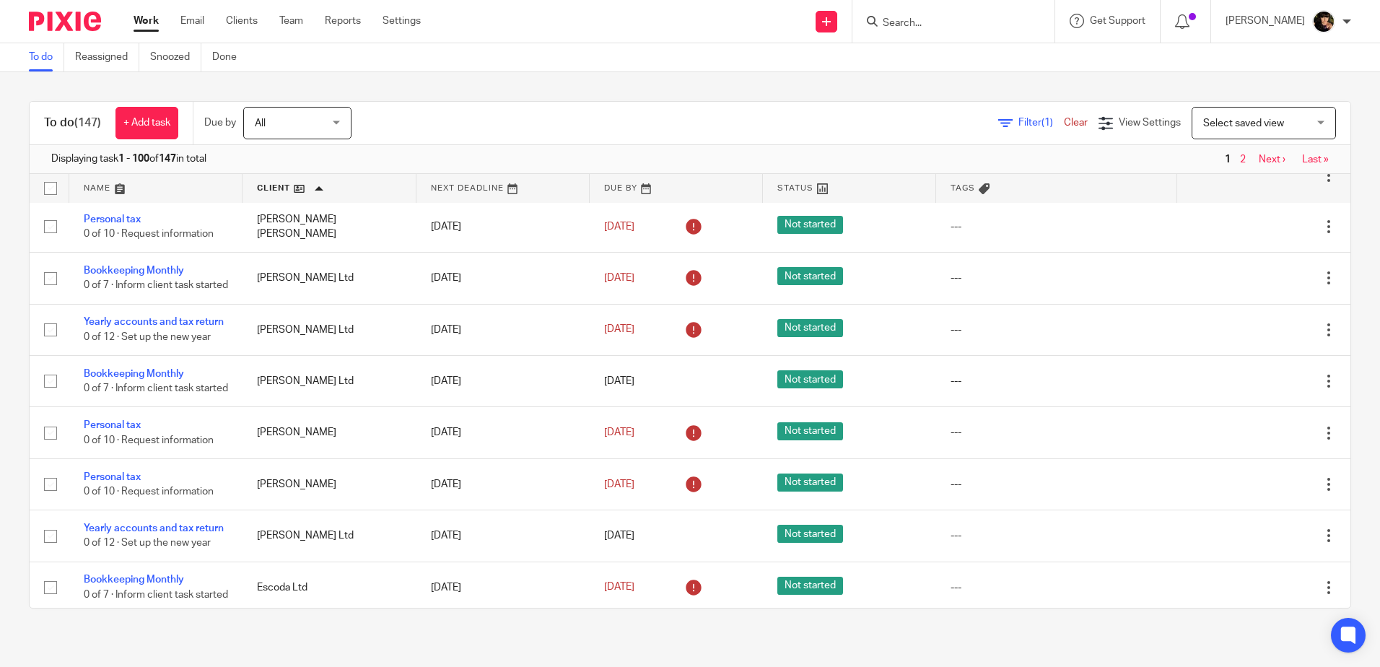
scroll to position [1660, 0]
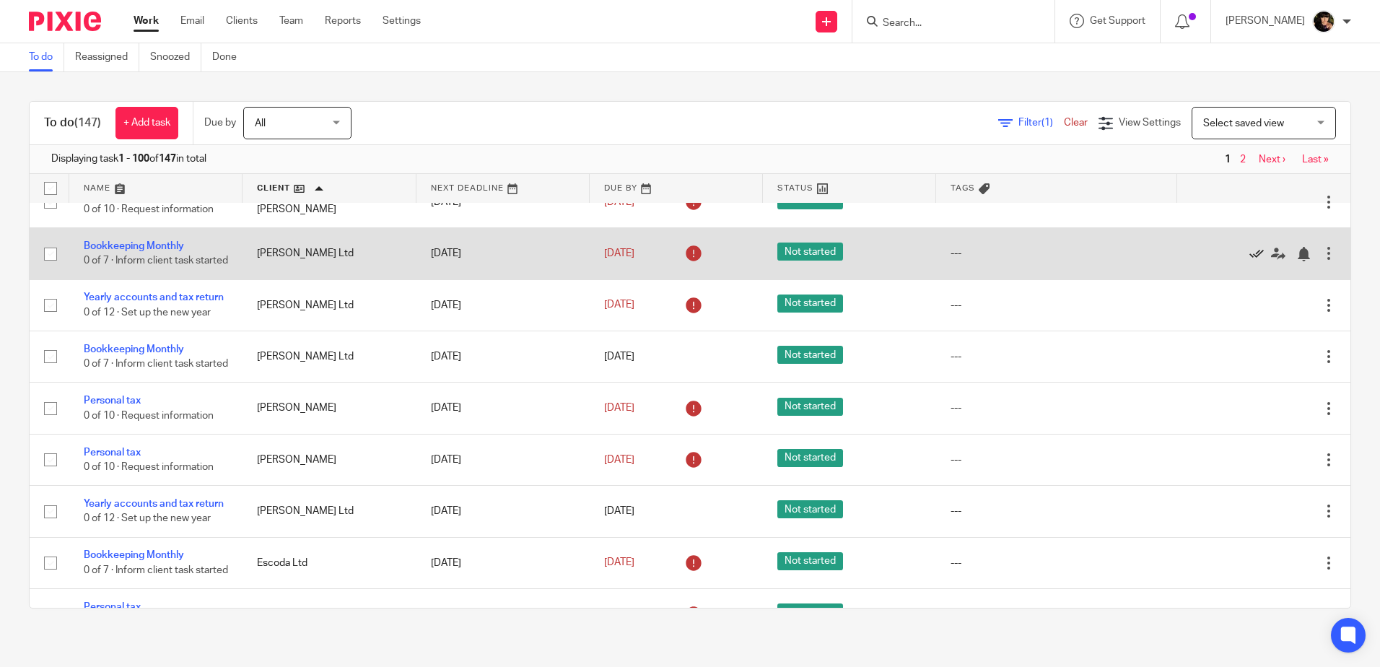
click at [1249, 261] on icon at bounding box center [1256, 254] width 14 height 14
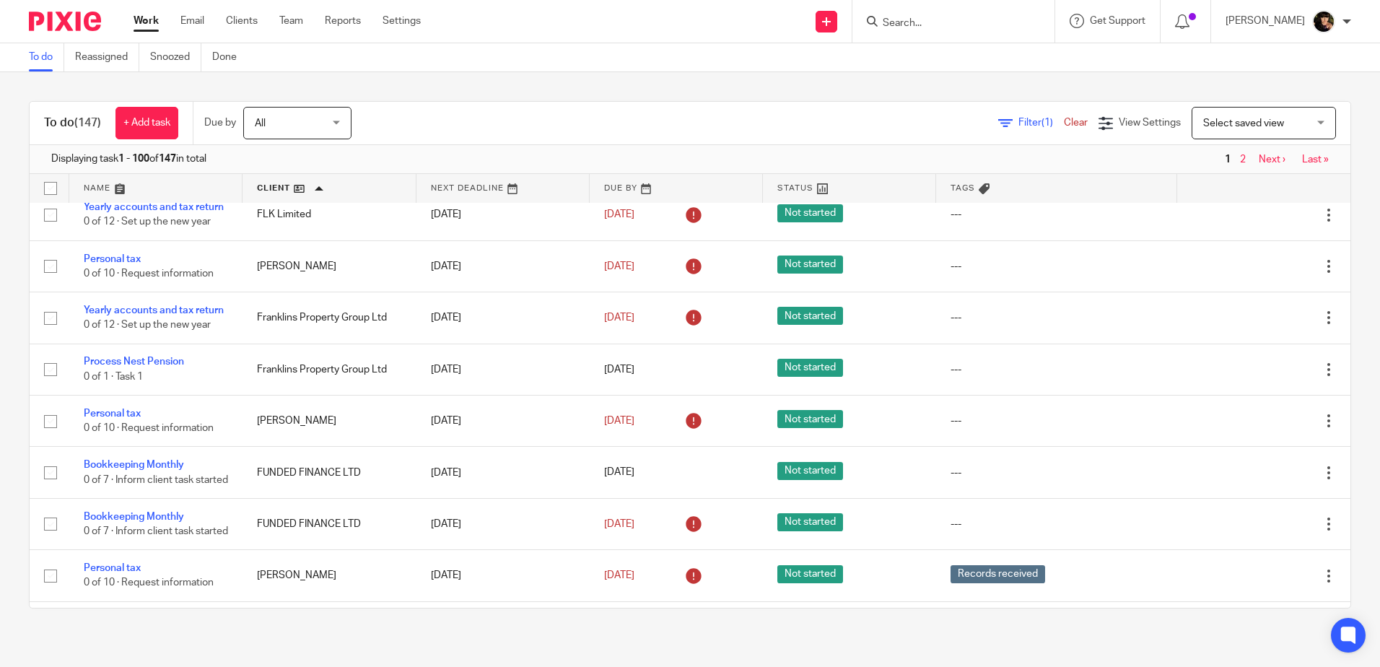
scroll to position [2238, 0]
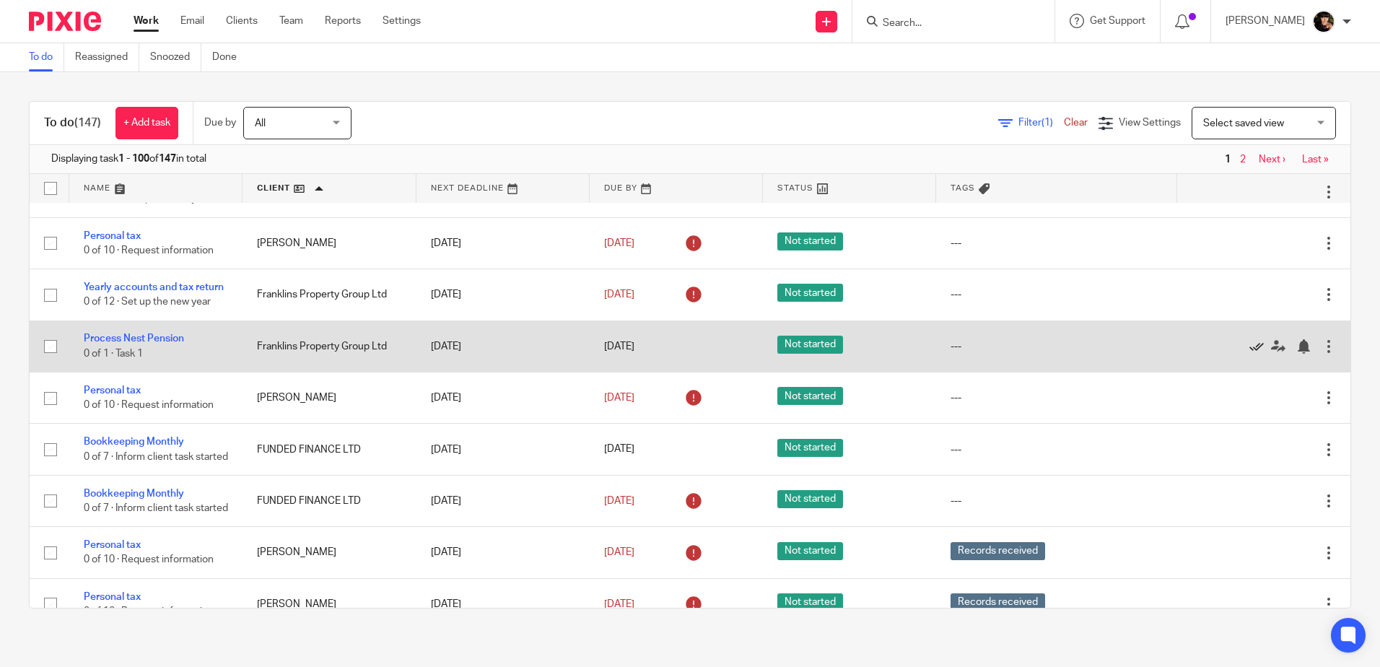
click at [1249, 354] on icon at bounding box center [1256, 346] width 14 height 14
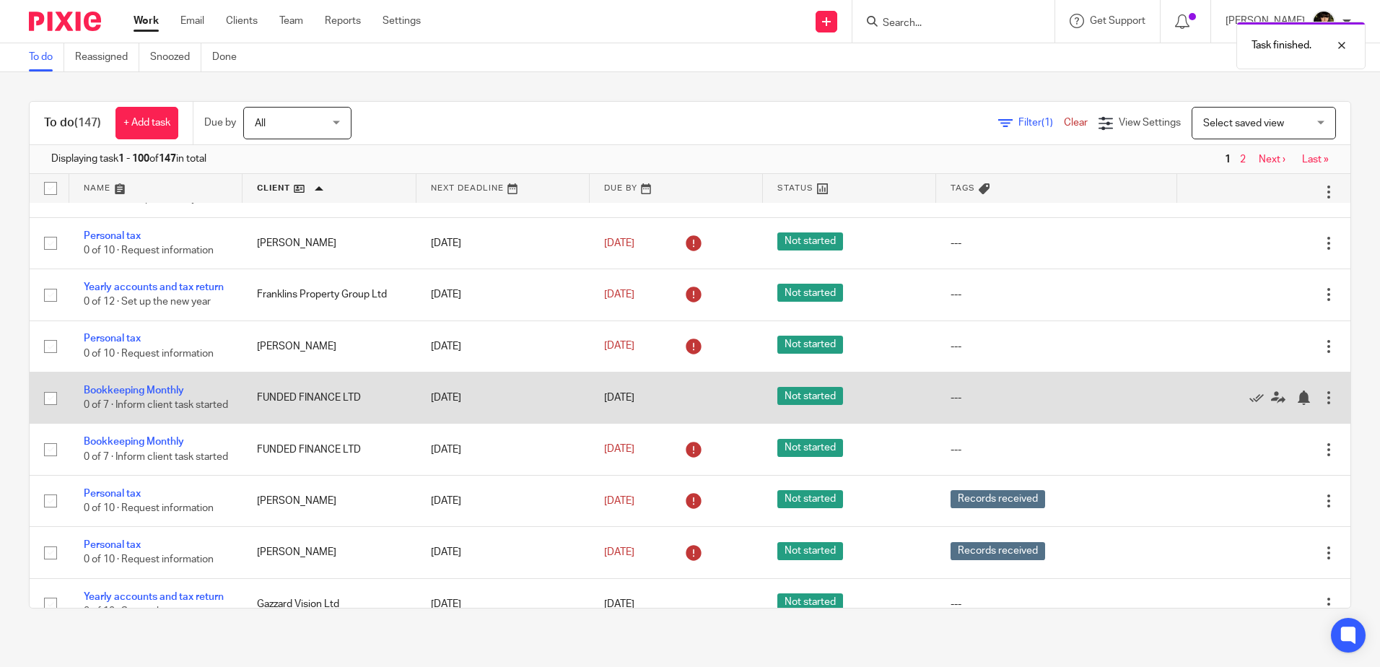
scroll to position [2310, 0]
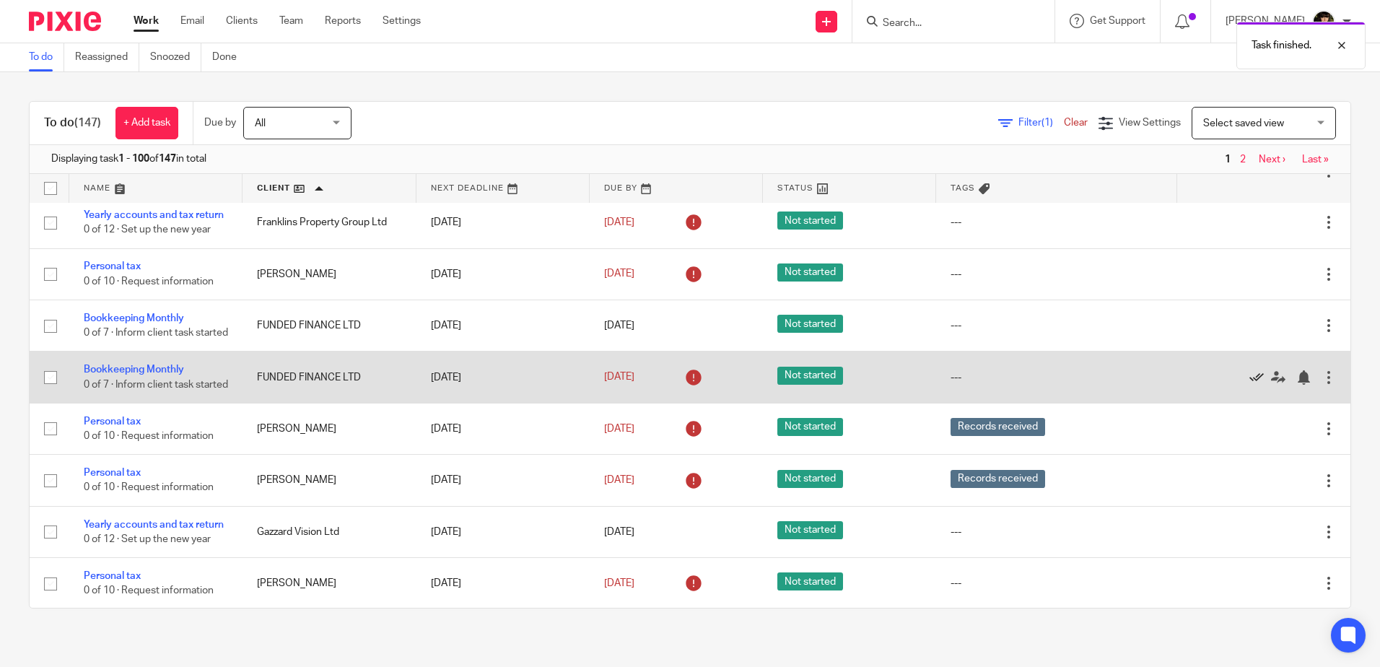
click at [1249, 385] on icon at bounding box center [1256, 377] width 14 height 14
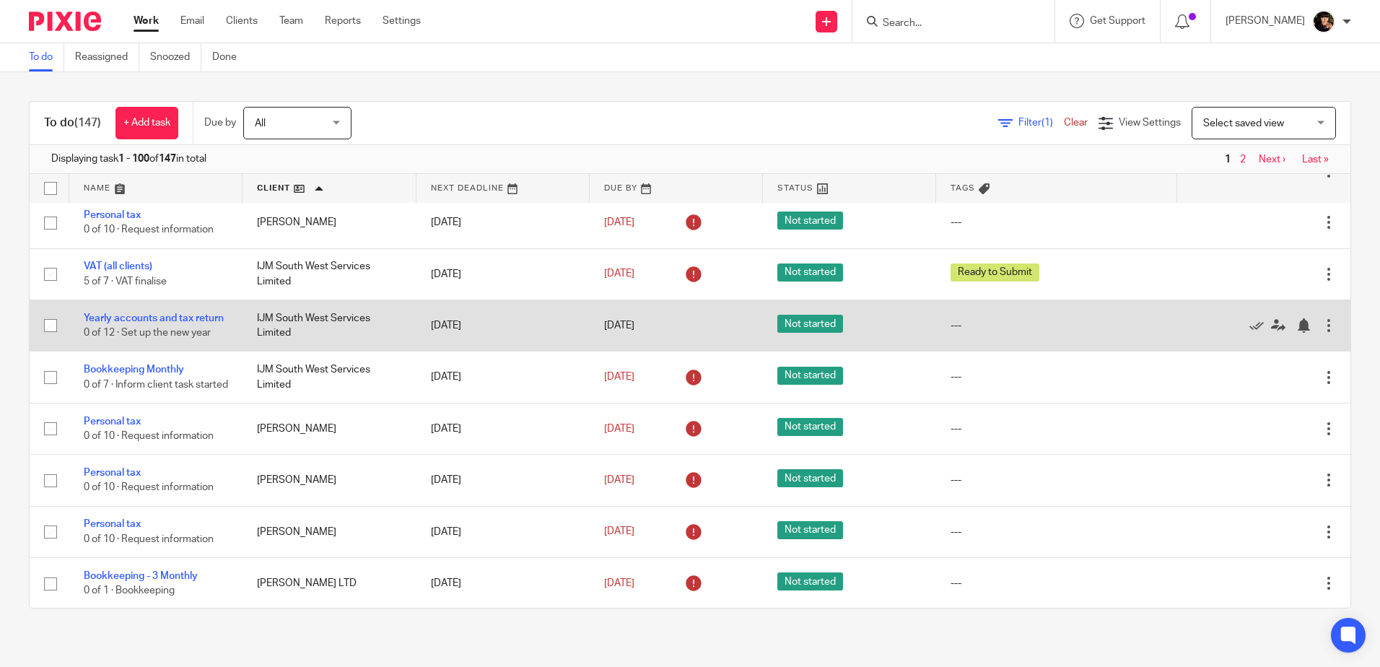
scroll to position [2743, 0]
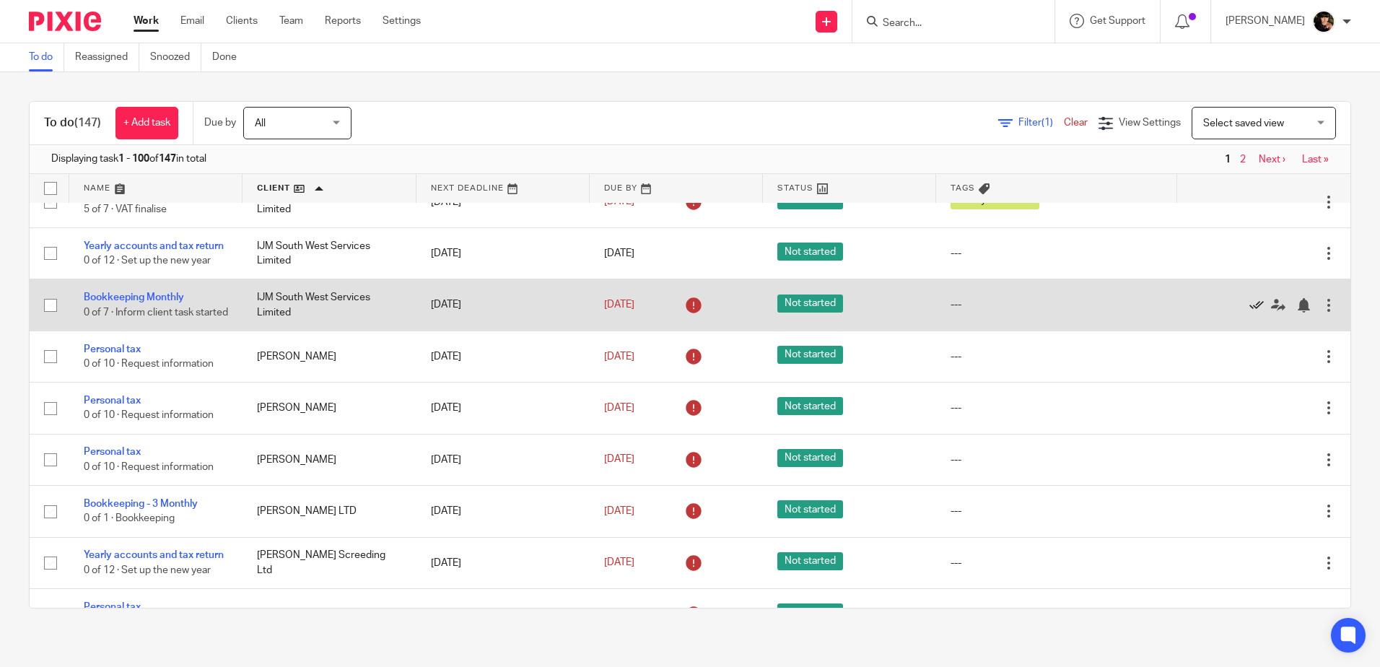
click at [1249, 313] on icon at bounding box center [1256, 305] width 14 height 14
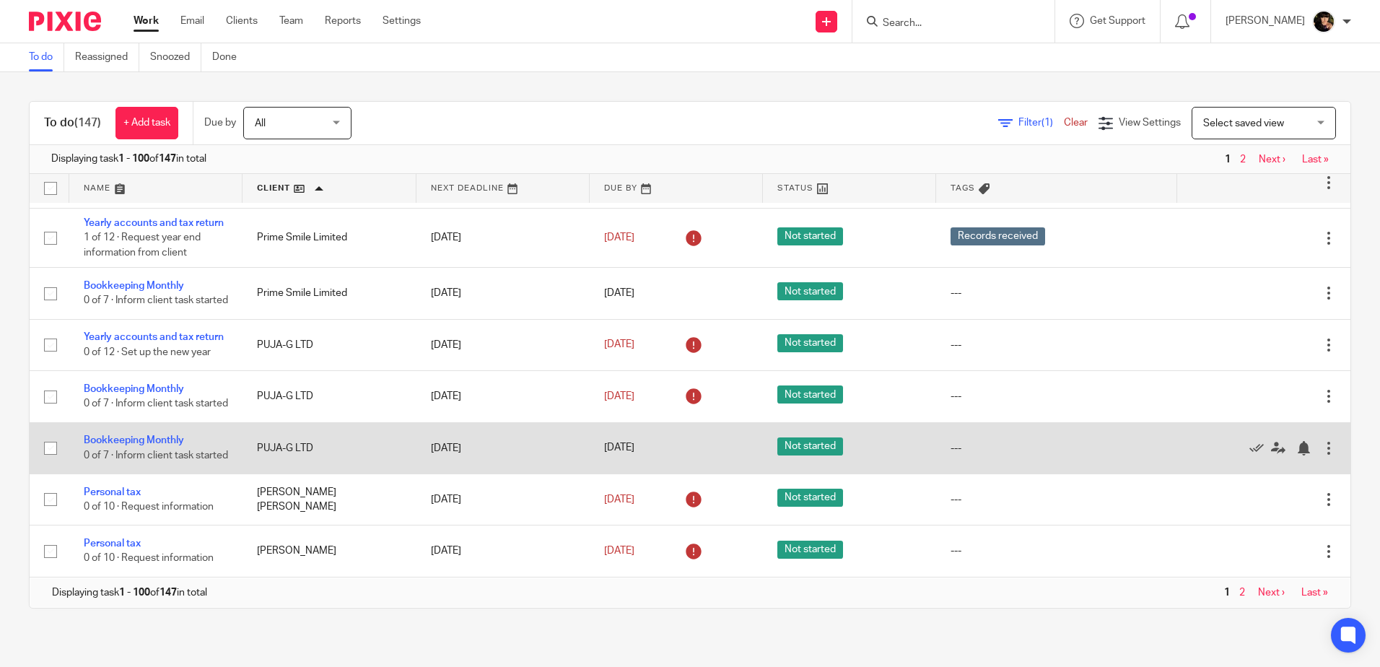
scroll to position [4836, 0]
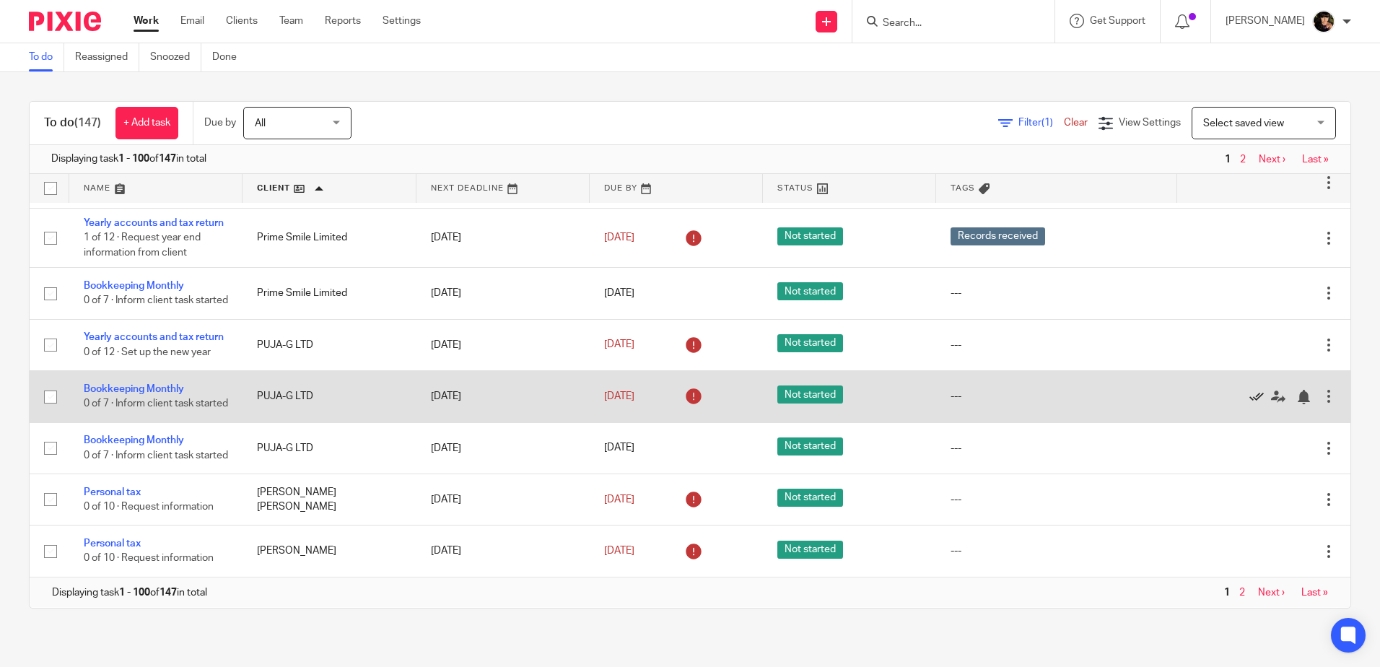
click at [1249, 404] on icon at bounding box center [1256, 397] width 14 height 14
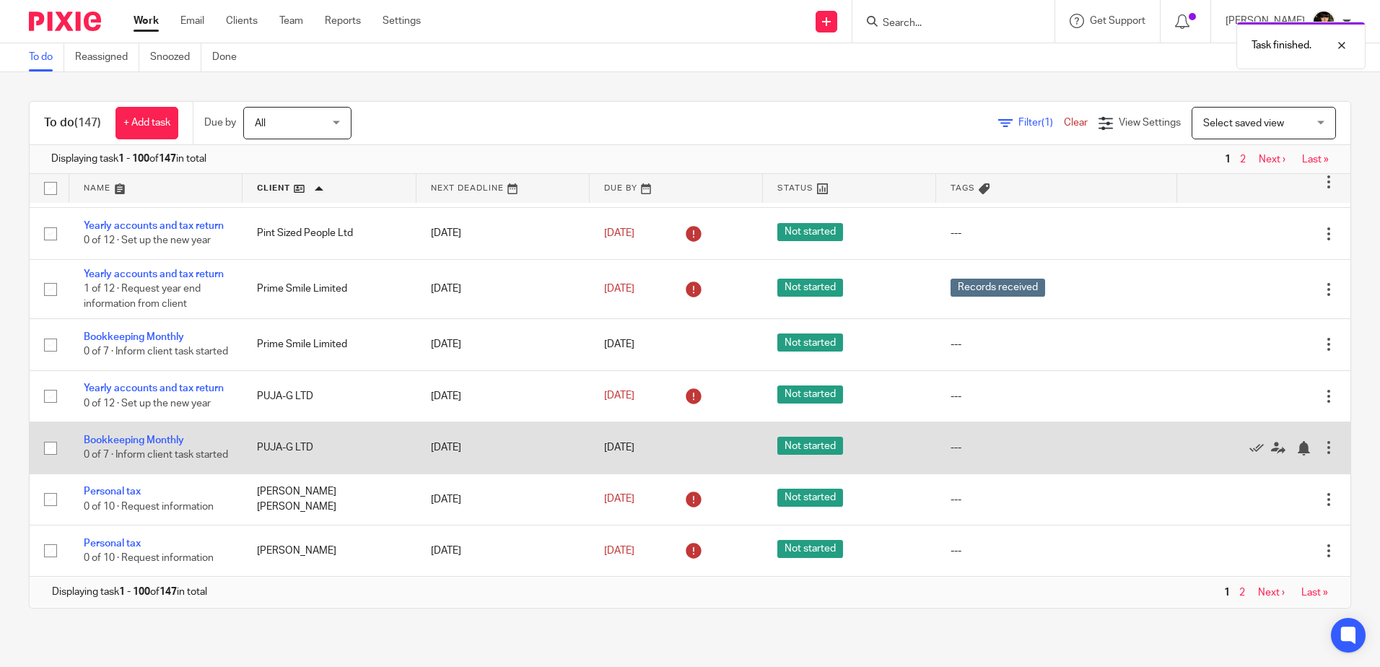
scroll to position [4821, 0]
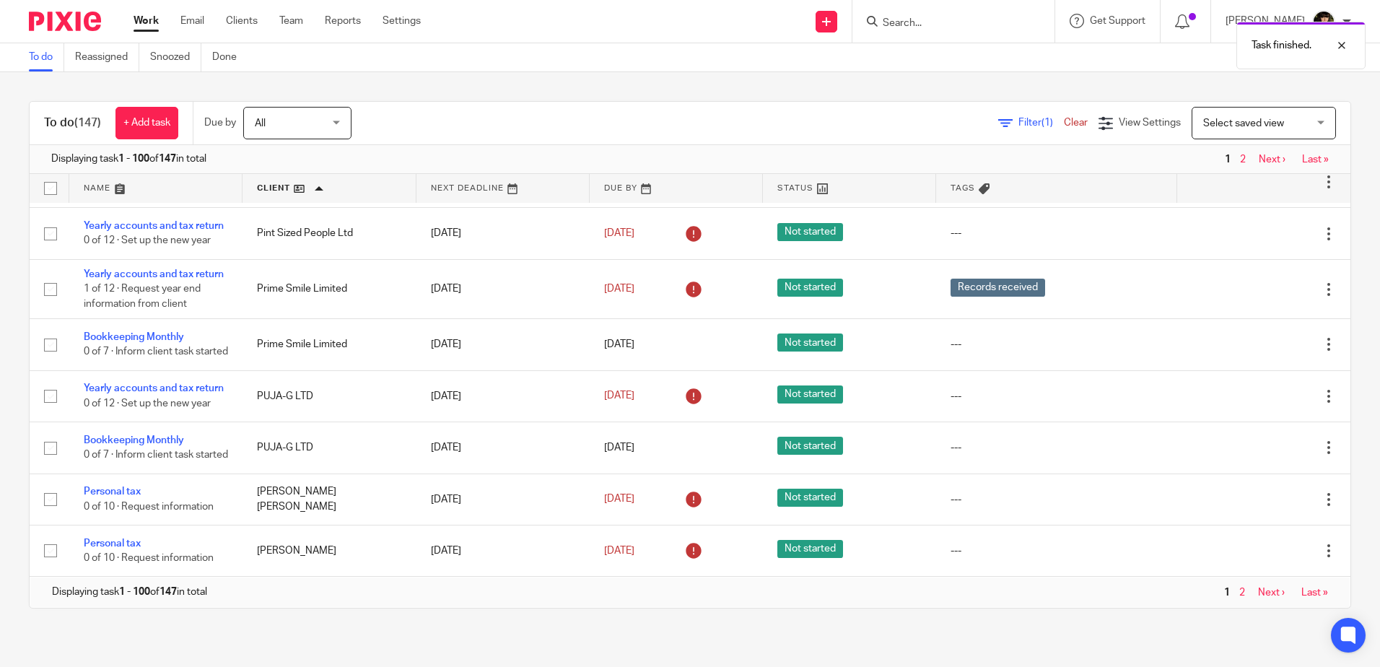
click at [1258, 590] on link "Next ›" at bounding box center [1271, 593] width 27 height 10
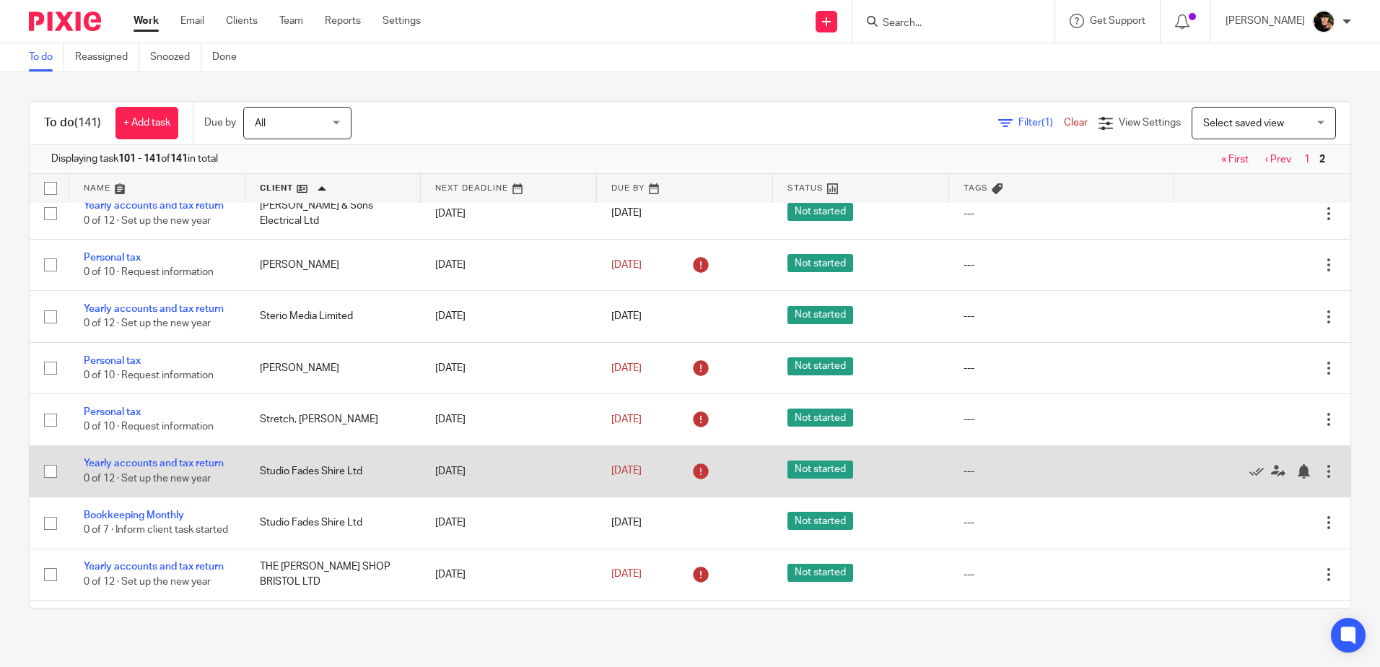
scroll to position [650, 0]
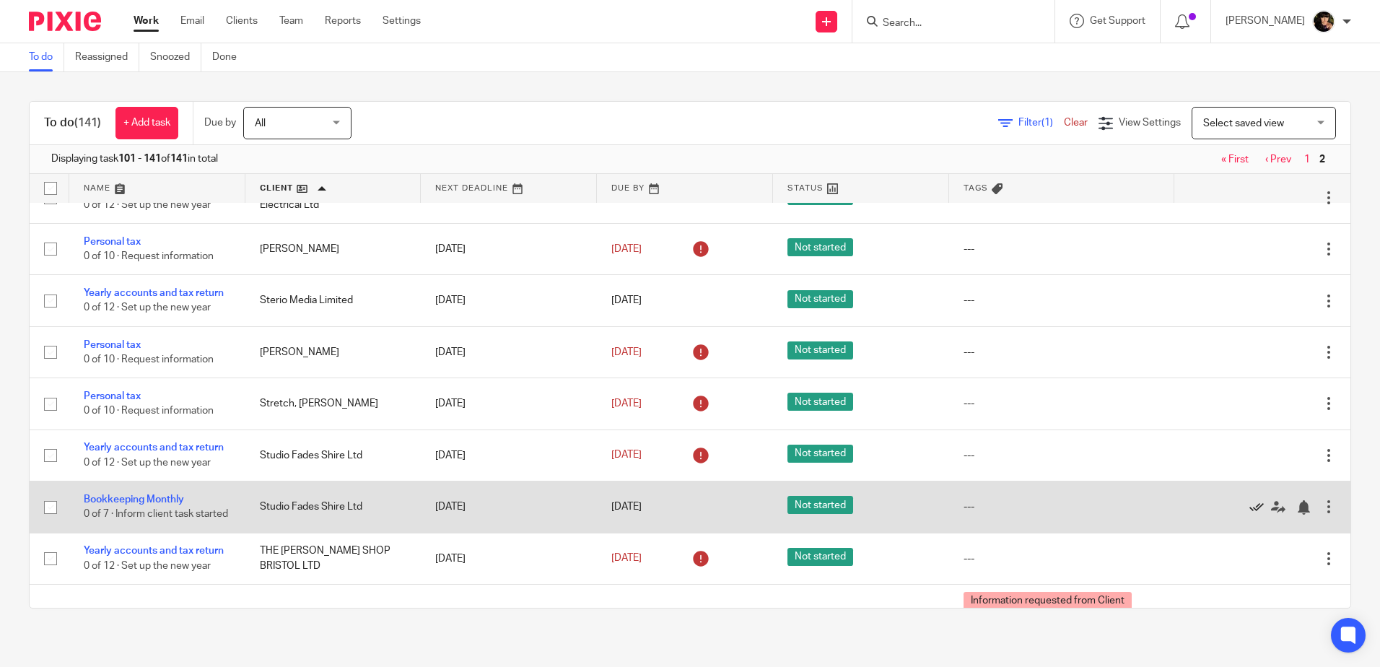
click at [1249, 515] on icon at bounding box center [1256, 507] width 14 height 14
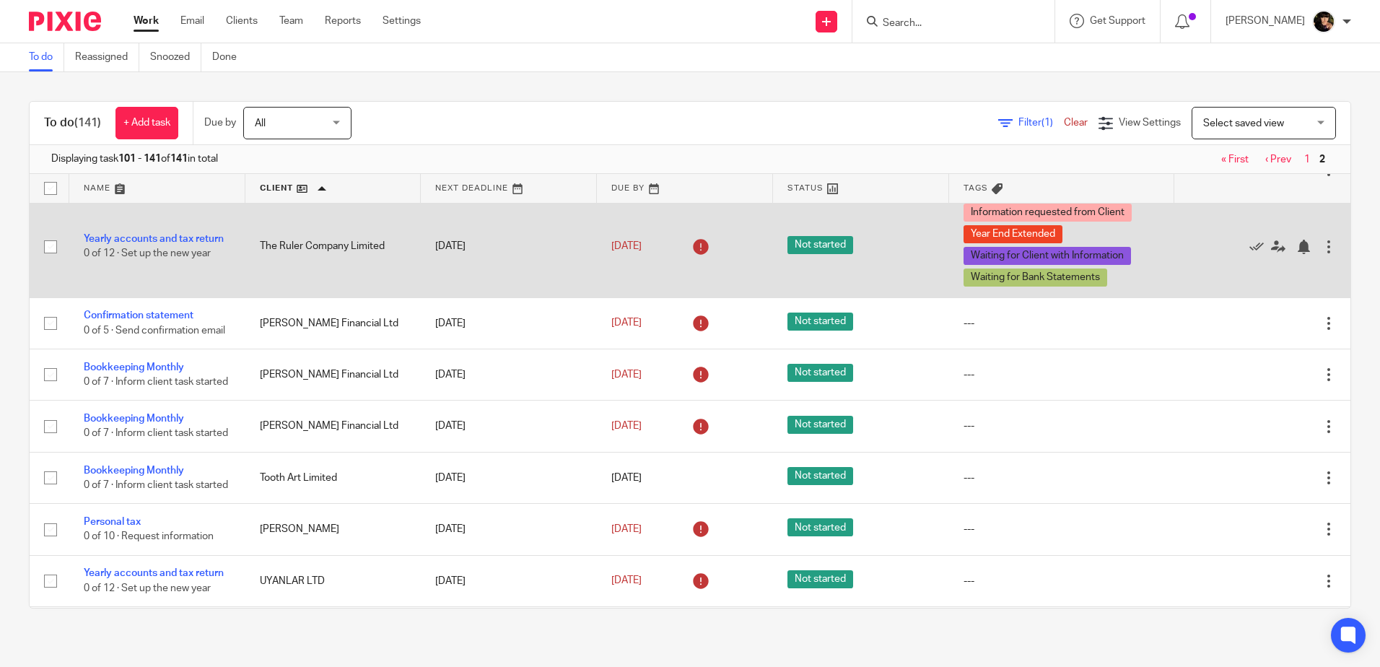
scroll to position [1011, 0]
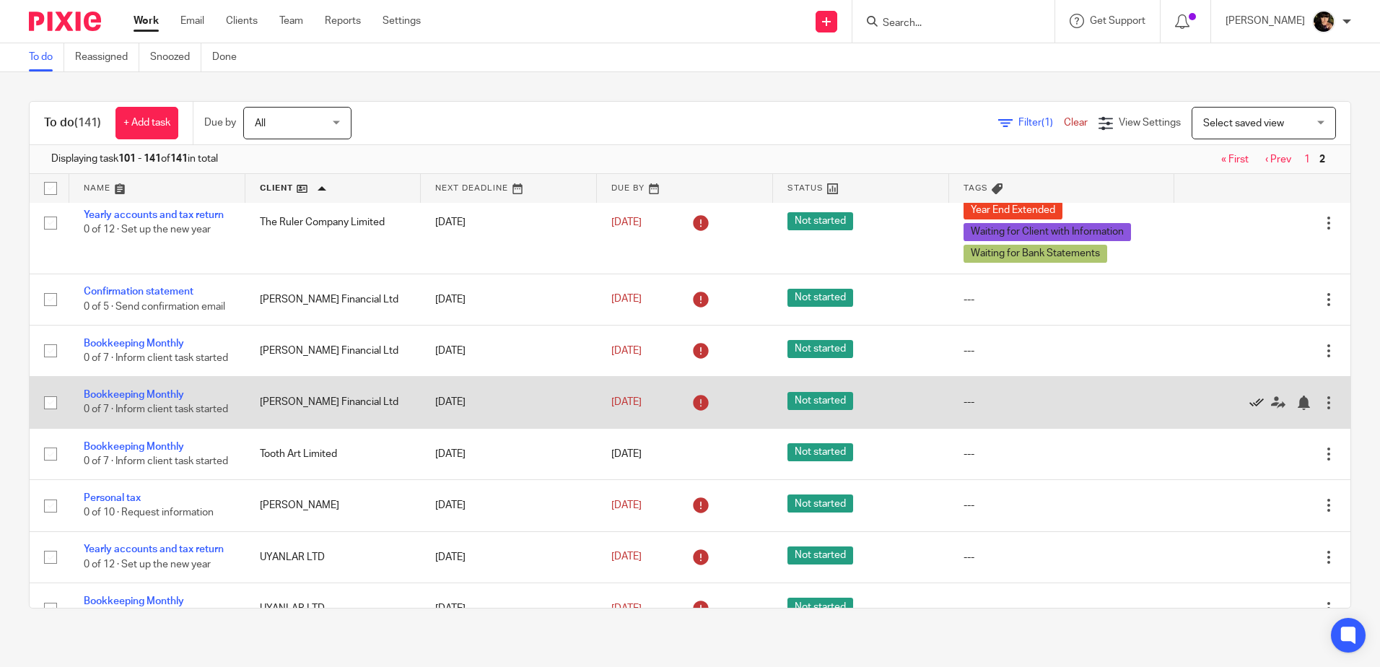
click at [1249, 410] on icon at bounding box center [1256, 403] width 14 height 14
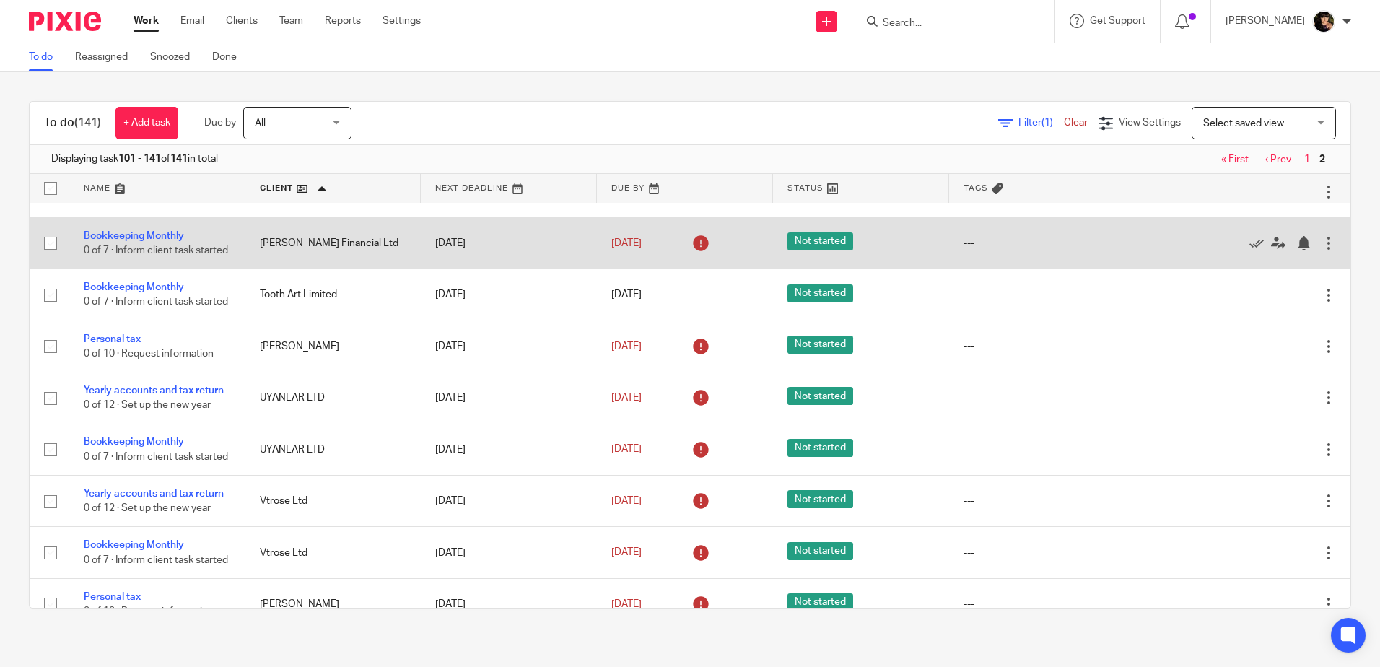
scroll to position [1037, 0]
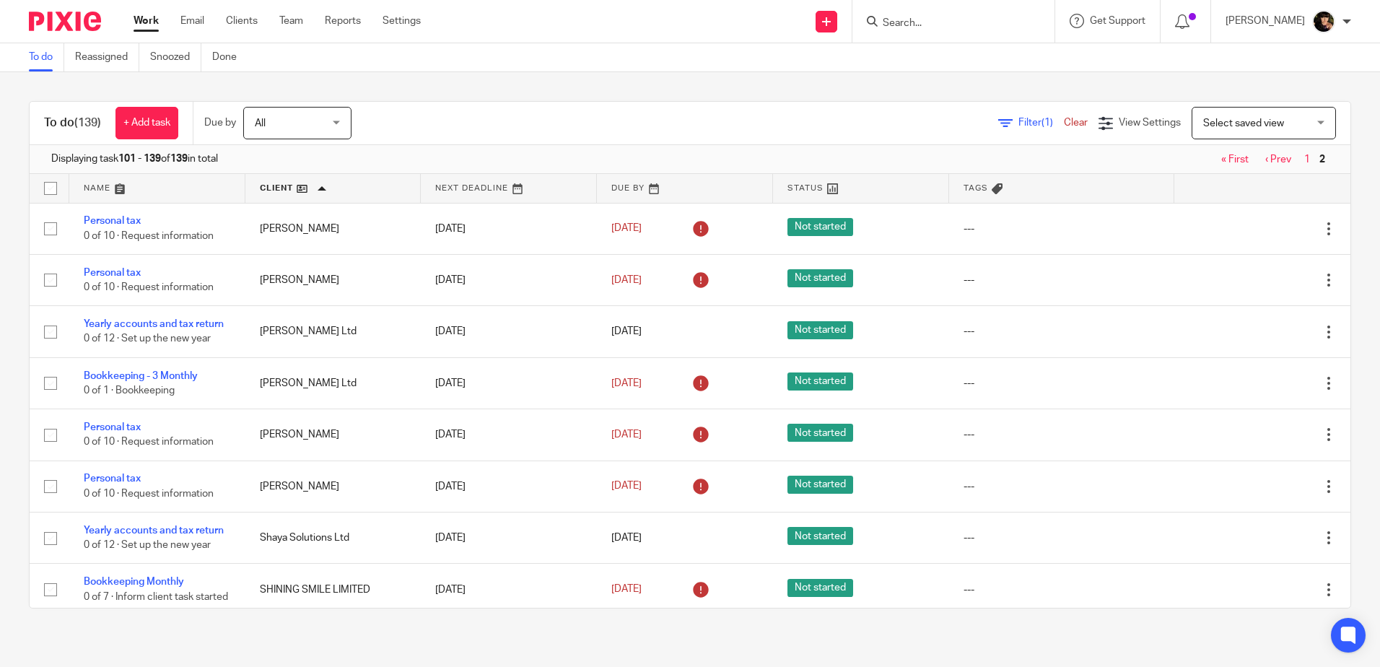
click at [1304, 160] on link "1" at bounding box center [1307, 159] width 6 height 10
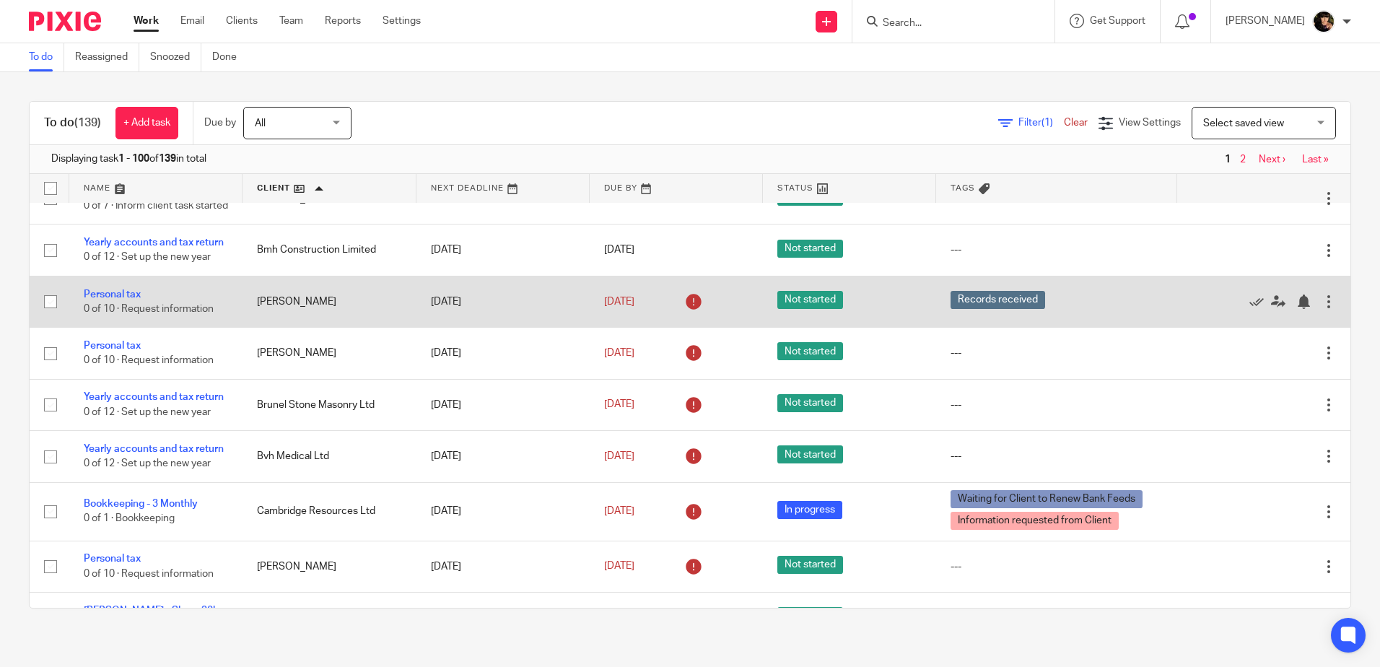
scroll to position [650, 0]
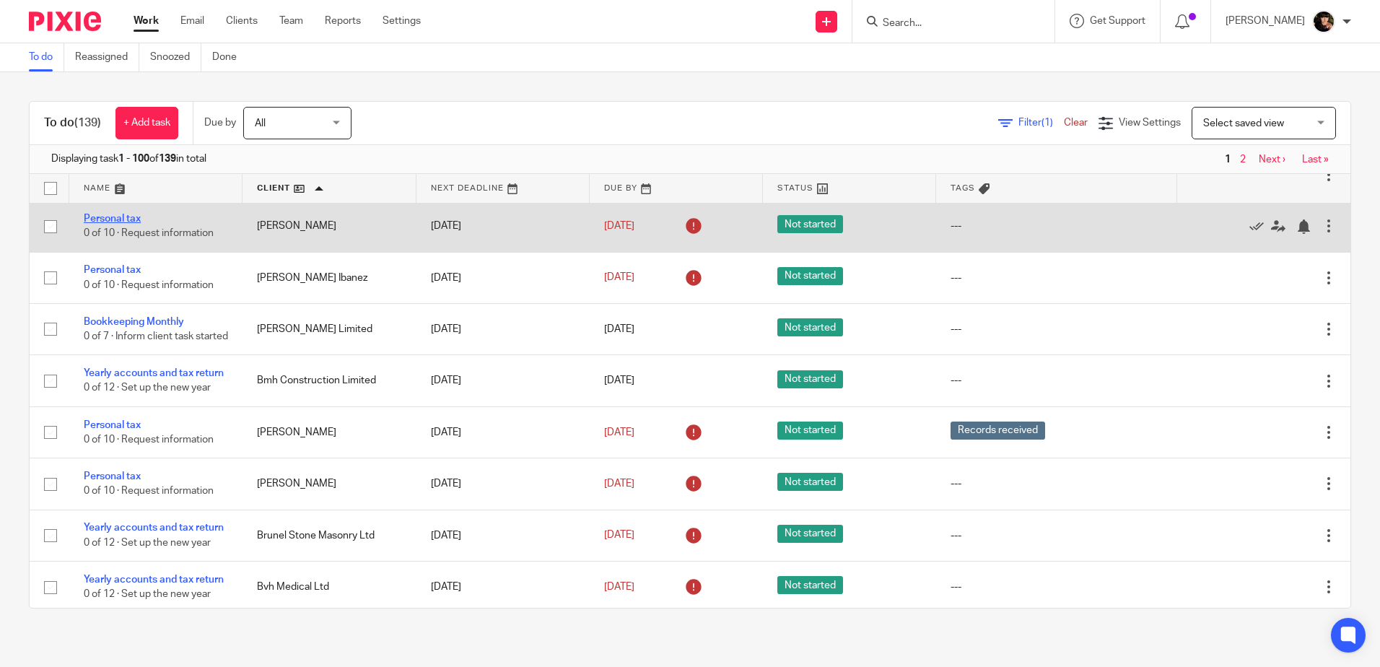
click at [129, 224] on link "Personal tax" at bounding box center [112, 219] width 57 height 10
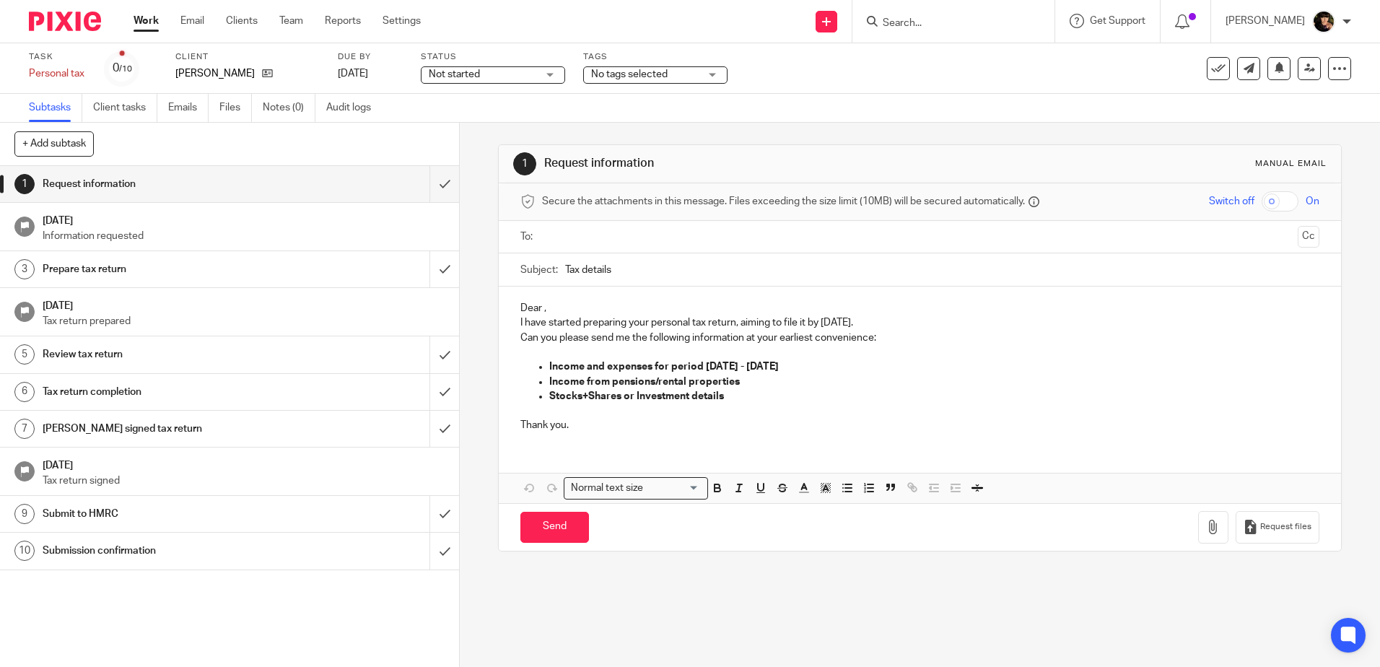
click at [572, 314] on p "Dear ," at bounding box center [919, 308] width 798 height 14
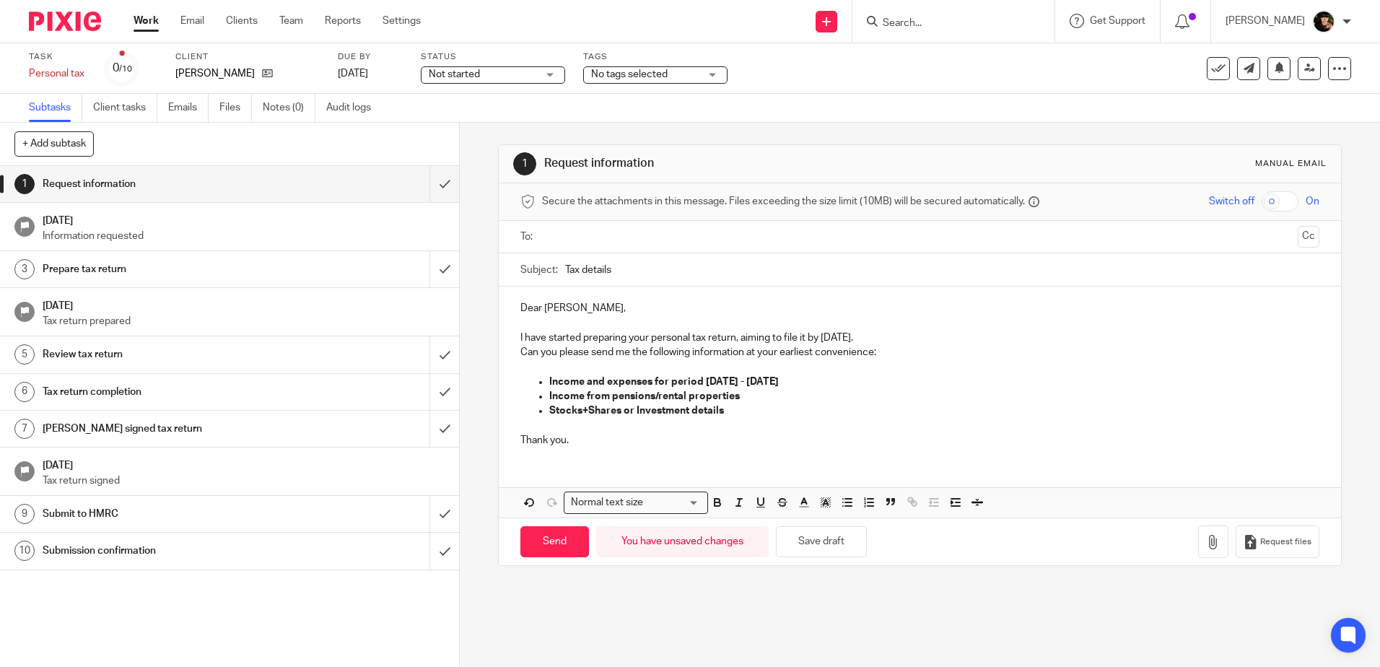
click at [735, 378] on strong "Income and expenses for period 06.04.23 - 05.04.24" at bounding box center [664, 382] width 230 height 10
click at [568, 539] on input "Send" at bounding box center [554, 541] width 69 height 31
click at [592, 235] on input "text" at bounding box center [919, 237] width 744 height 17
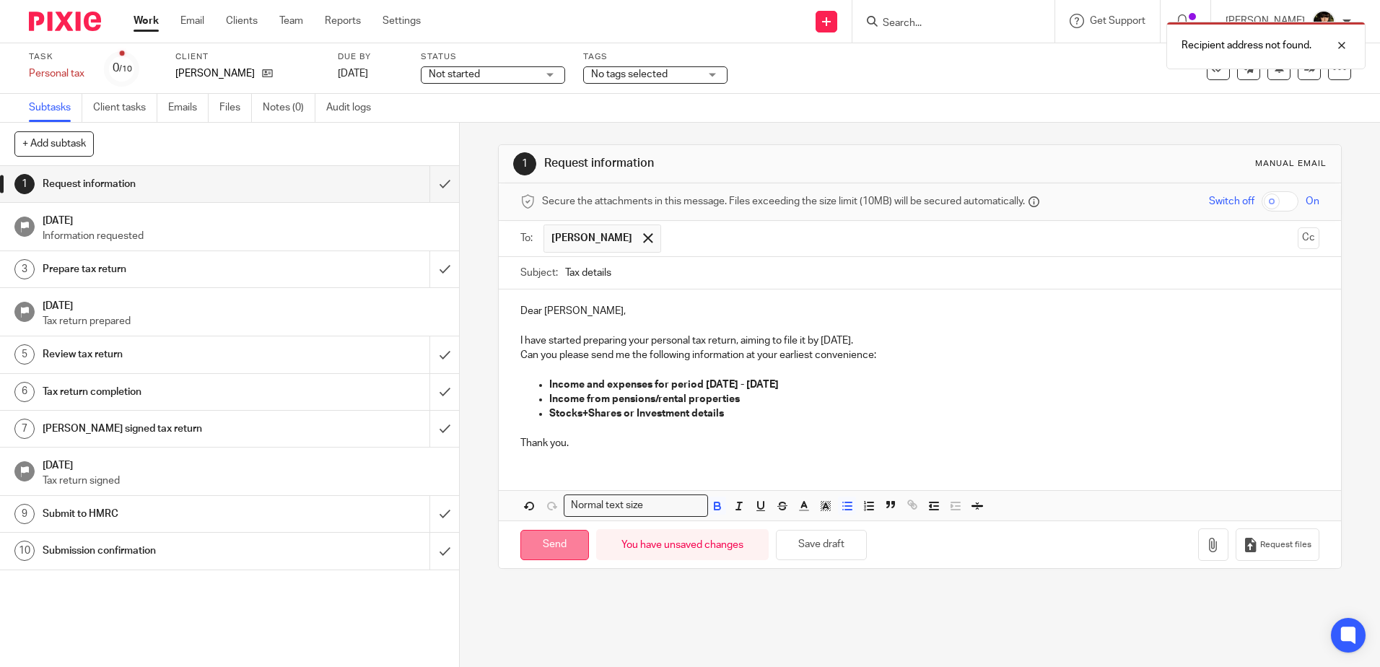
click at [541, 538] on input "Send" at bounding box center [554, 545] width 69 height 31
type input "Sent"
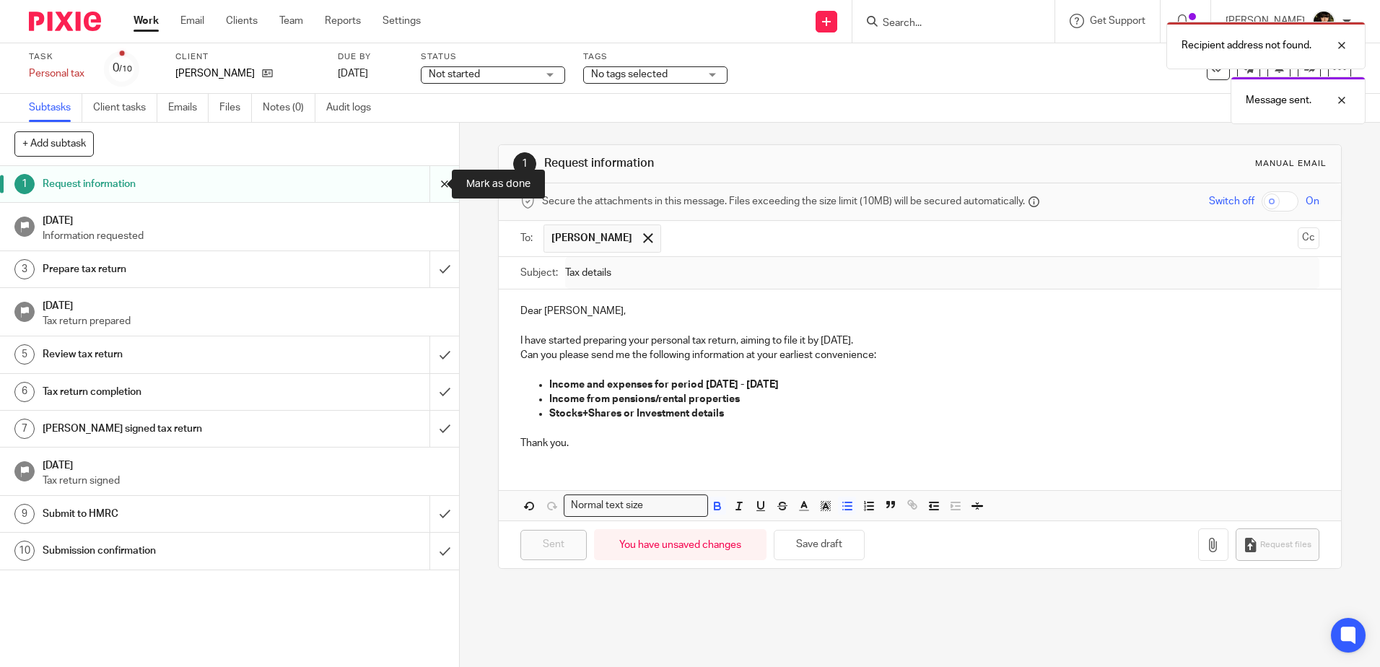
click at [428, 181] on input "submit" at bounding box center [229, 184] width 459 height 36
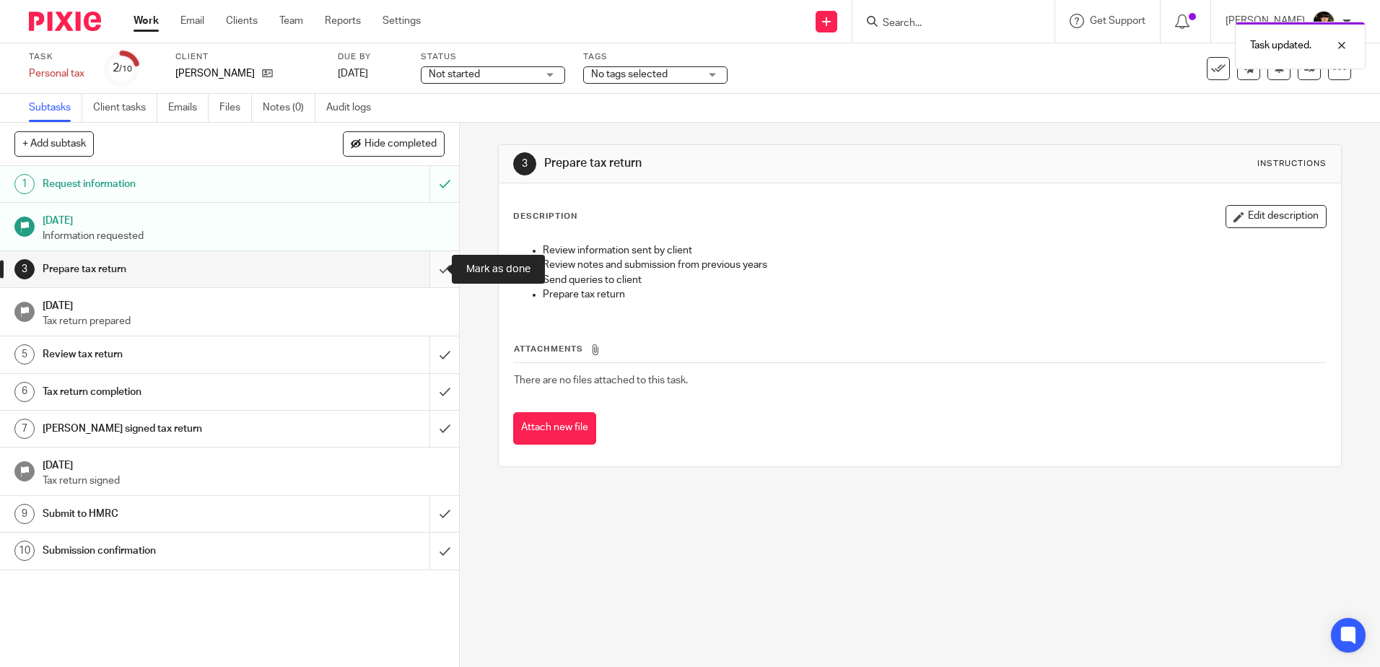
click at [428, 266] on input "submit" at bounding box center [229, 269] width 459 height 36
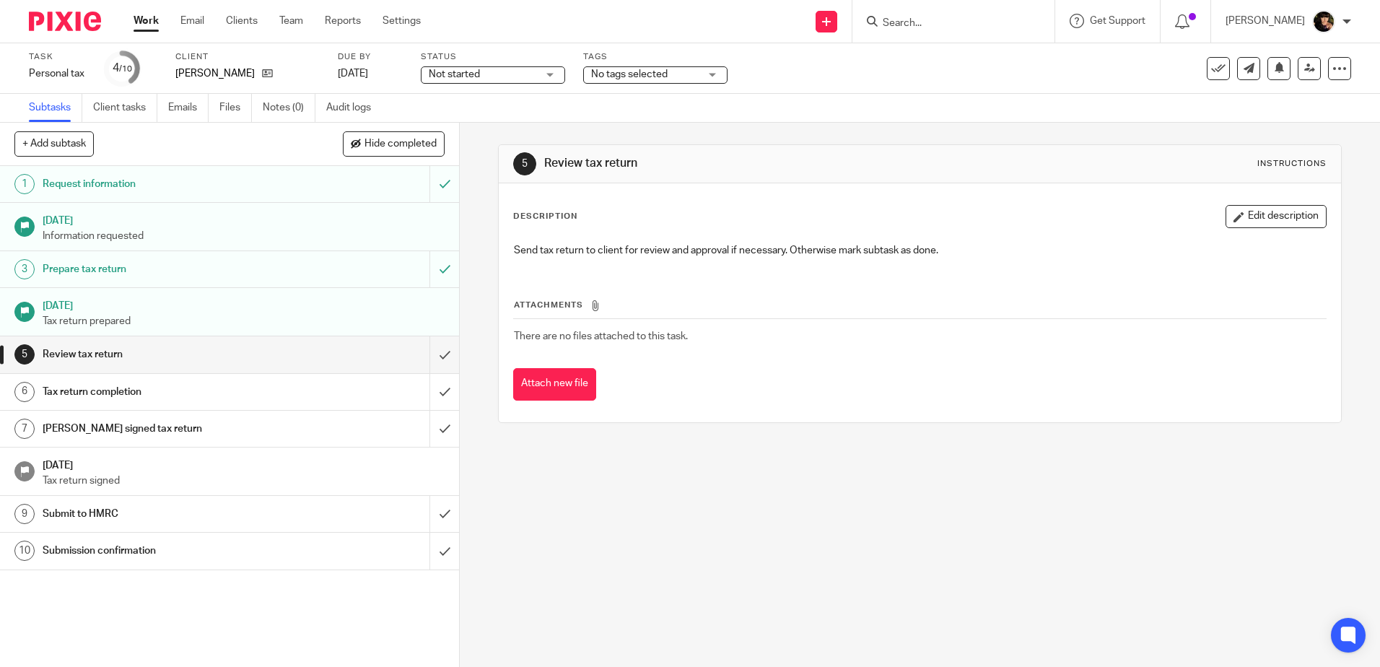
click at [666, 77] on span "No tags selected" at bounding box center [629, 74] width 77 height 10
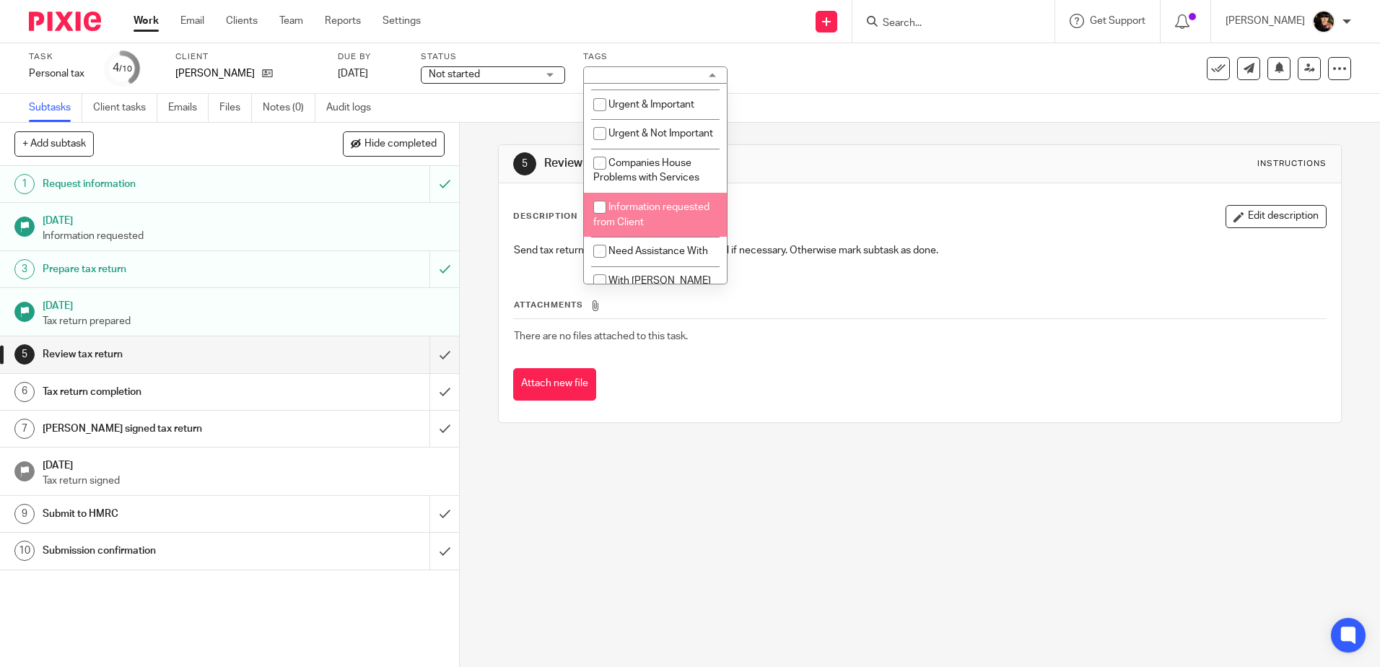
scroll to position [289, 0]
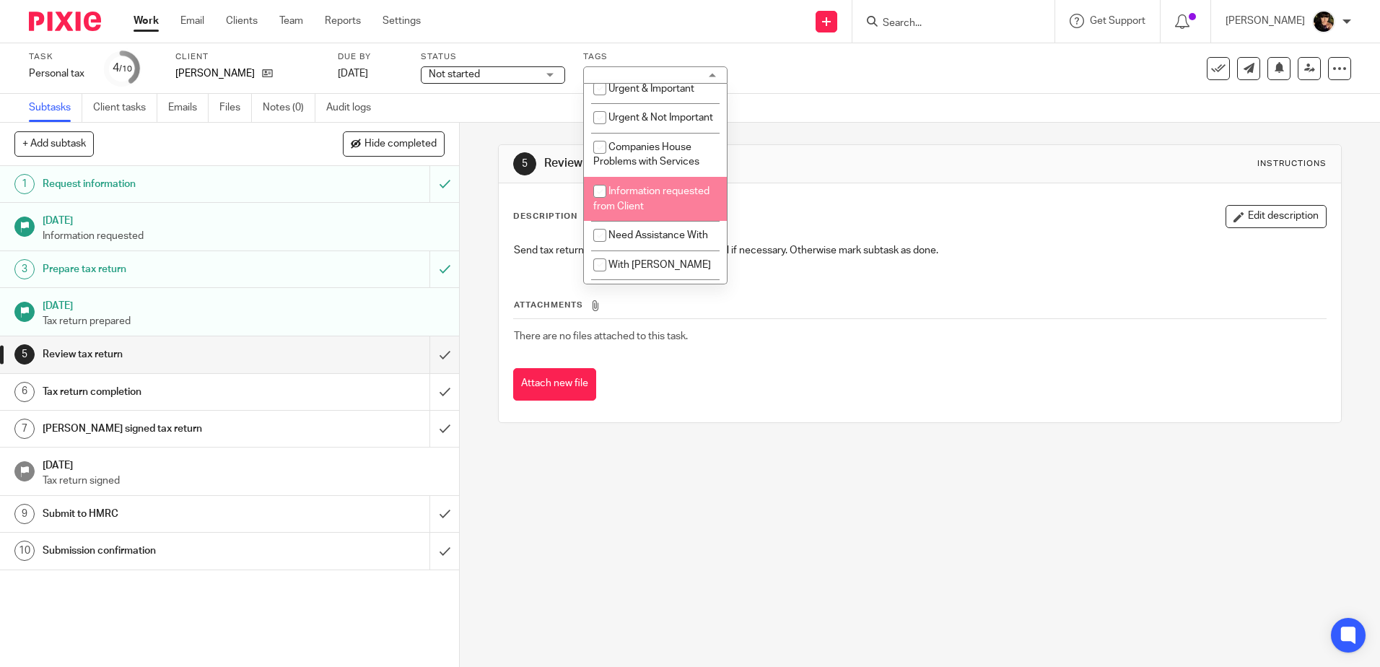
click at [666, 209] on span "Information requested from Client" at bounding box center [651, 198] width 116 height 25
checkbox input "true"
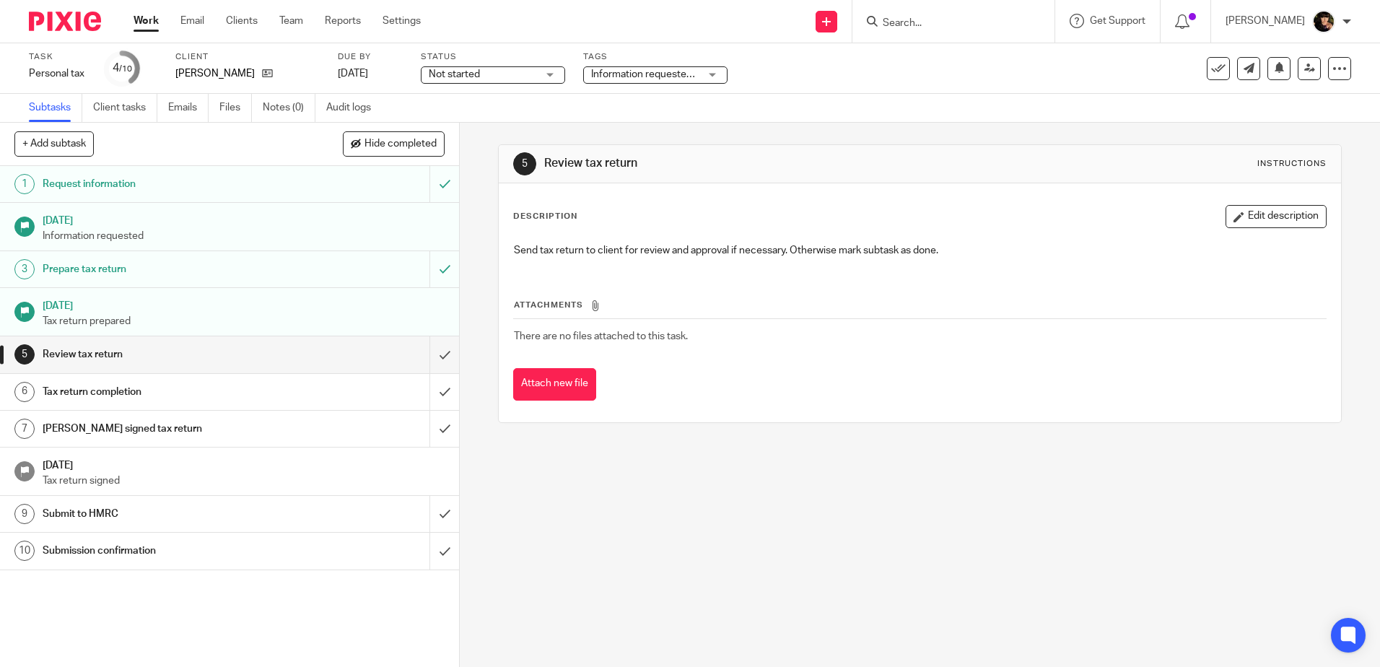
click at [780, 70] on div "Task Personal tax Save Personal tax 4 /10 Client Bednall, David Due by 31 Jan 2…" at bounding box center [580, 68] width 1102 height 35
click at [935, 21] on input "Search" at bounding box center [946, 23] width 130 height 13
type input "oak"
click at [1020, 73] on link at bounding box center [967, 79] width 179 height 22
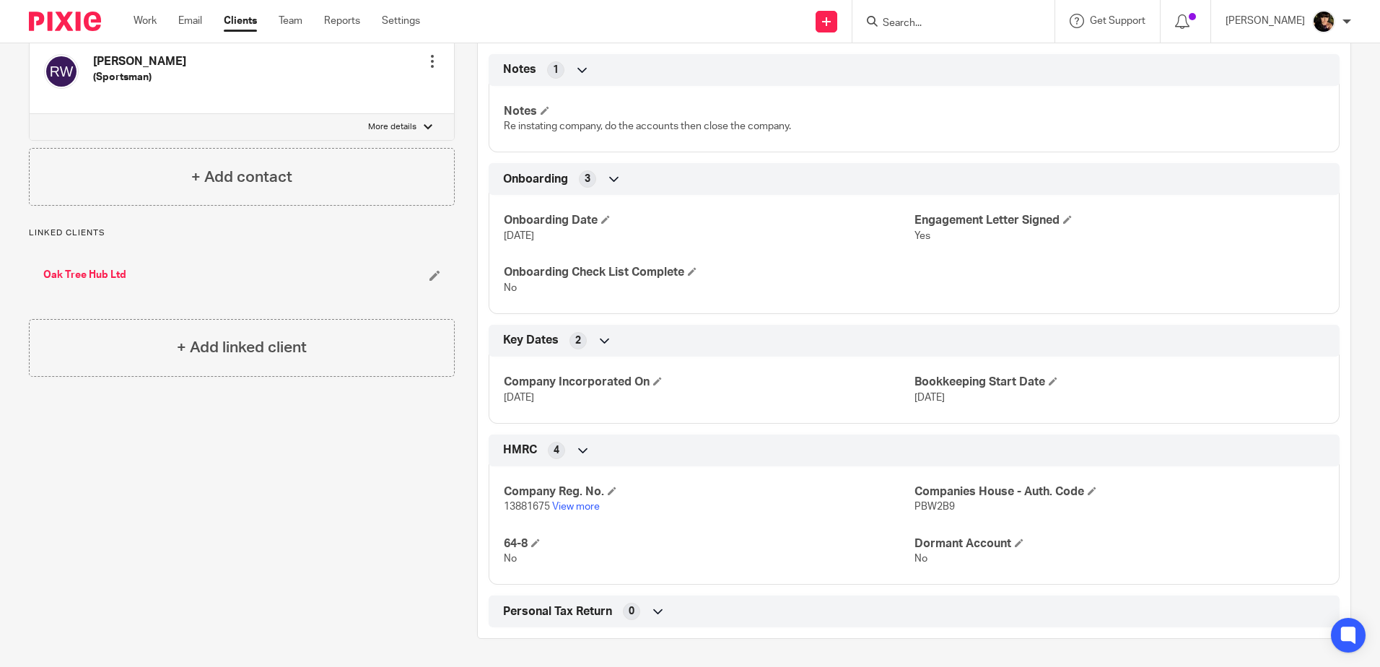
scroll to position [362, 0]
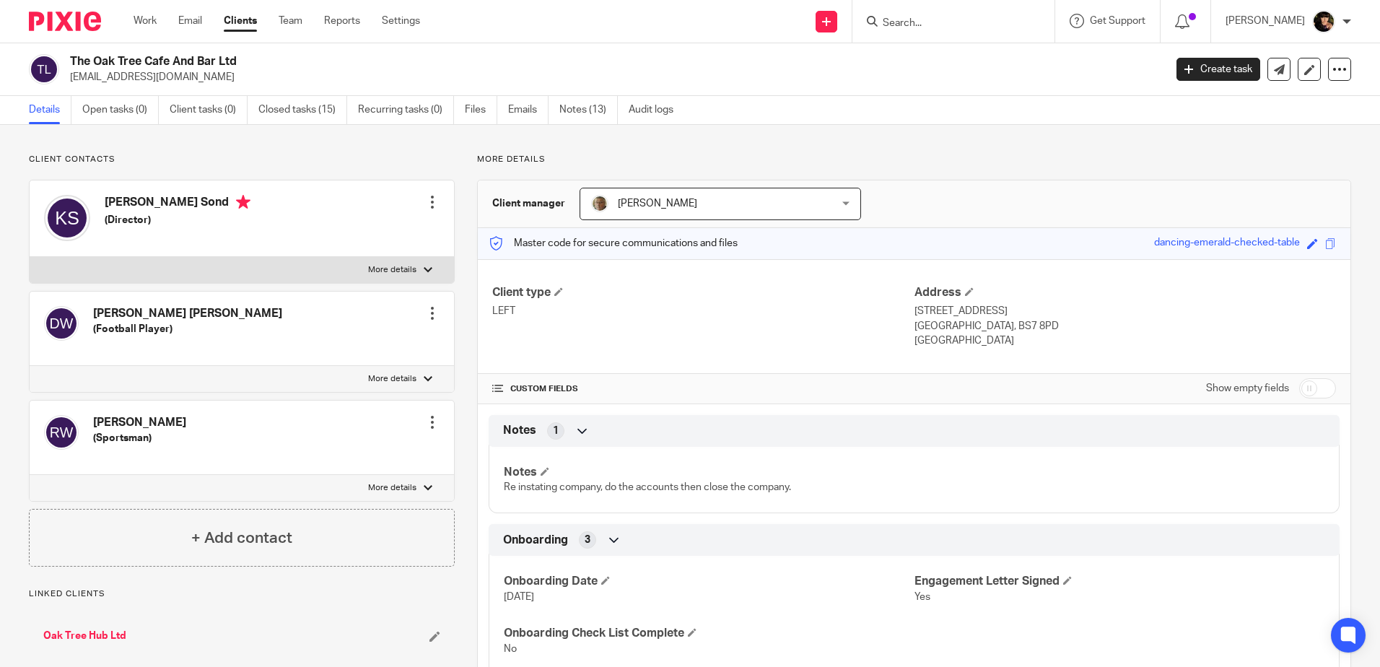
click at [960, 25] on input "Search" at bounding box center [946, 23] width 130 height 13
type input "oak"
click at [1000, 59] on link at bounding box center [967, 56] width 179 height 22
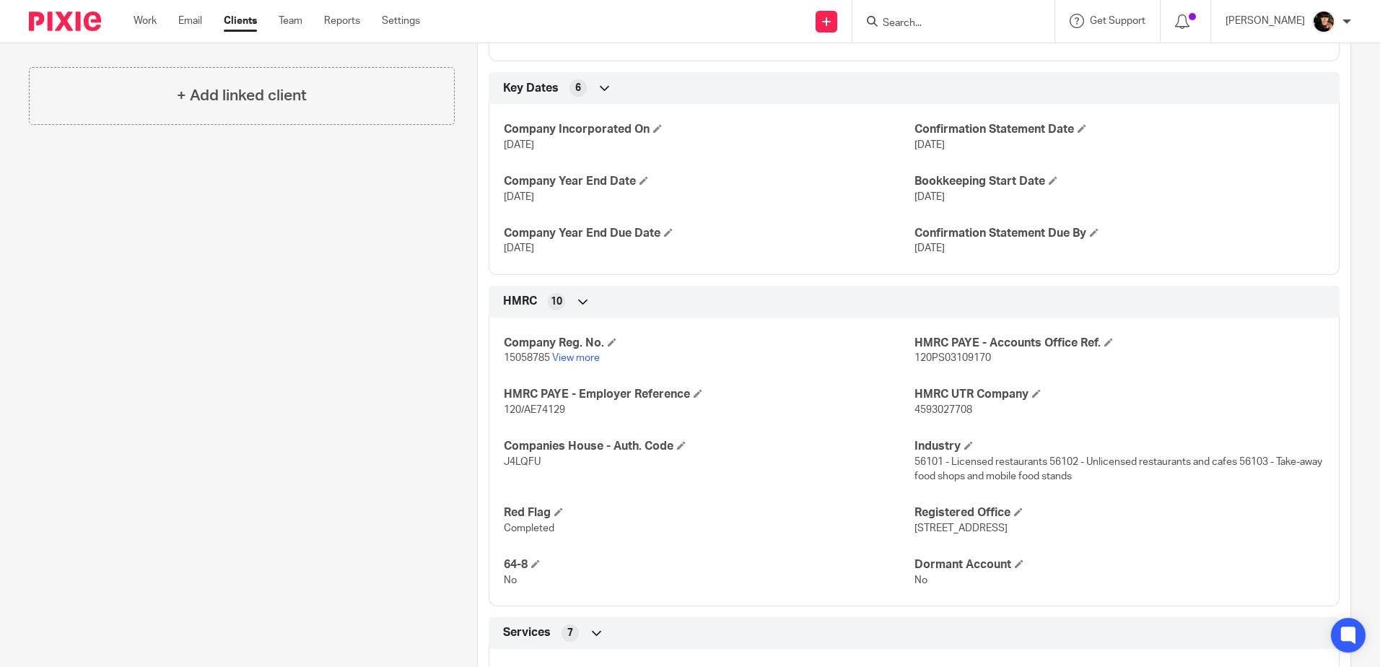
scroll to position [505, 0]
click at [573, 362] on link "View more" at bounding box center [576, 357] width 48 height 10
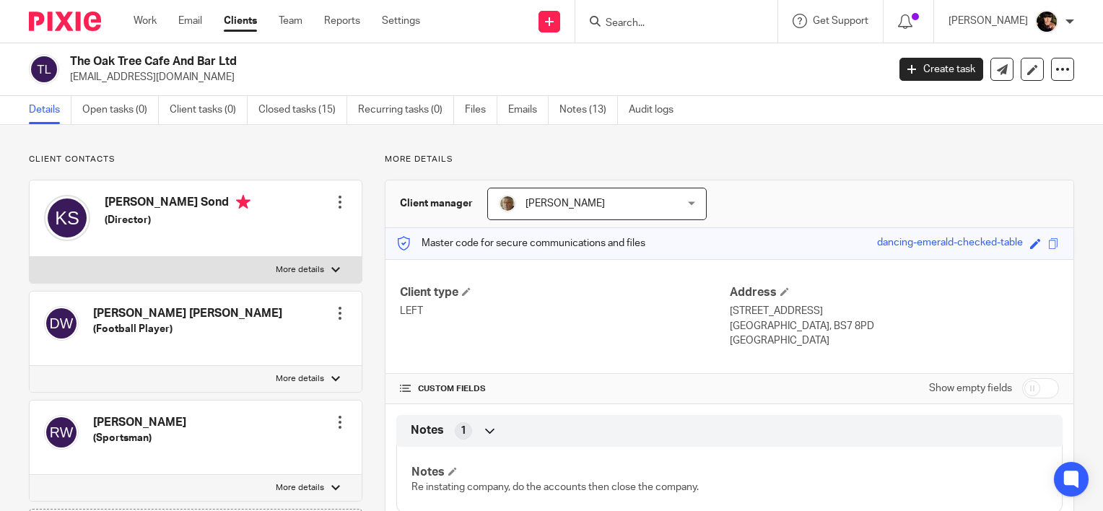
click at [370, 75] on p "[EMAIL_ADDRESS][DOMAIN_NAME]" at bounding box center [474, 77] width 808 height 14
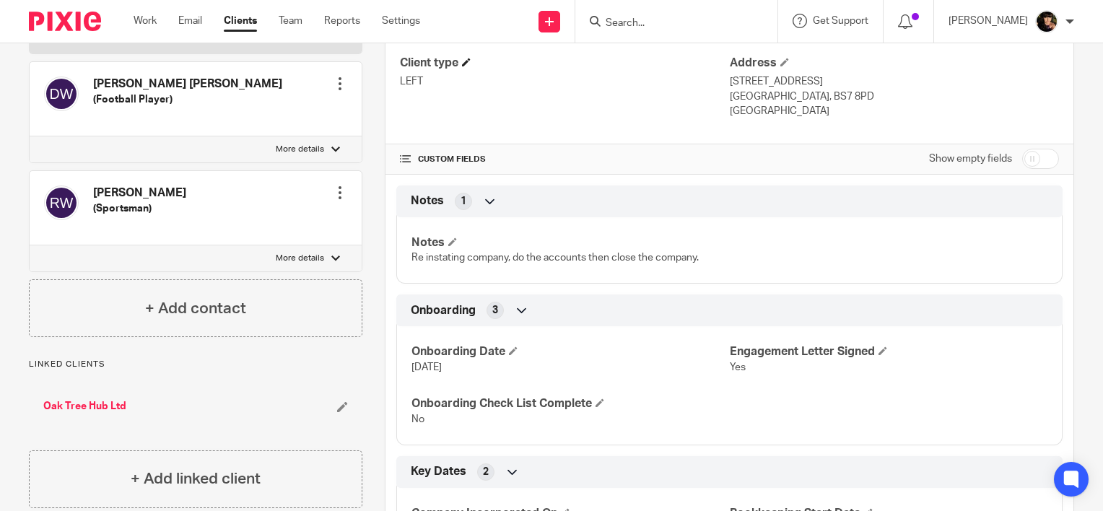
scroll to position [227, 0]
